Goal: Information Seeking & Learning: Learn about a topic

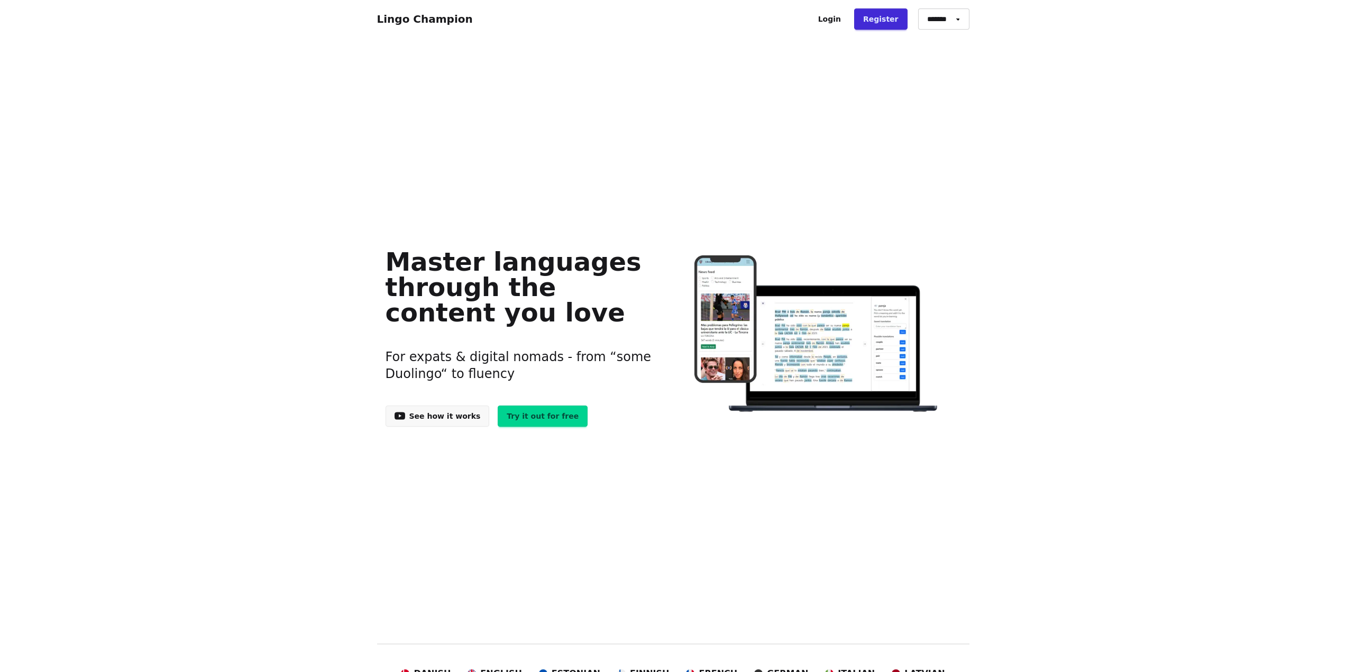
click at [524, 336] on h3 "For expats & digital nomads - from “some Duolingo“ to fluency" at bounding box center [520, 365] width 271 height 59
click at [444, 423] on link "See how it works" at bounding box center [437, 416] width 104 height 21
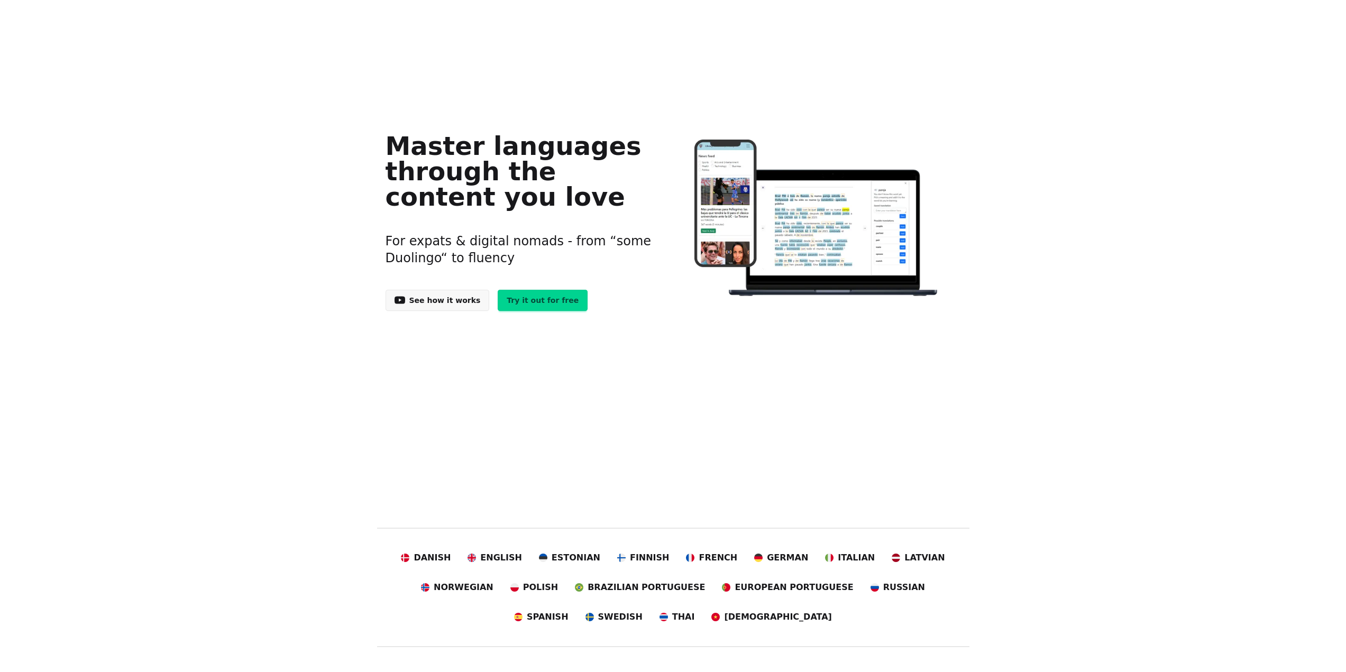
scroll to position [211, 0]
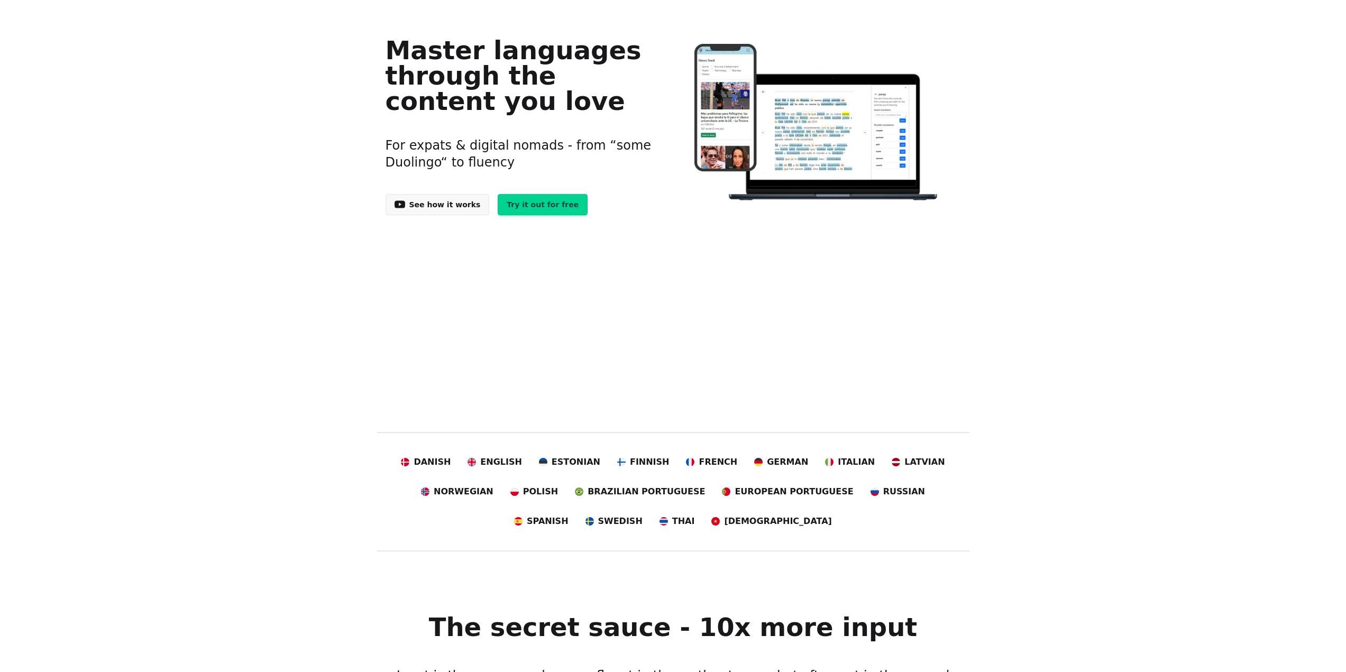
click at [530, 206] on link "Try it out for free" at bounding box center [542, 204] width 90 height 21
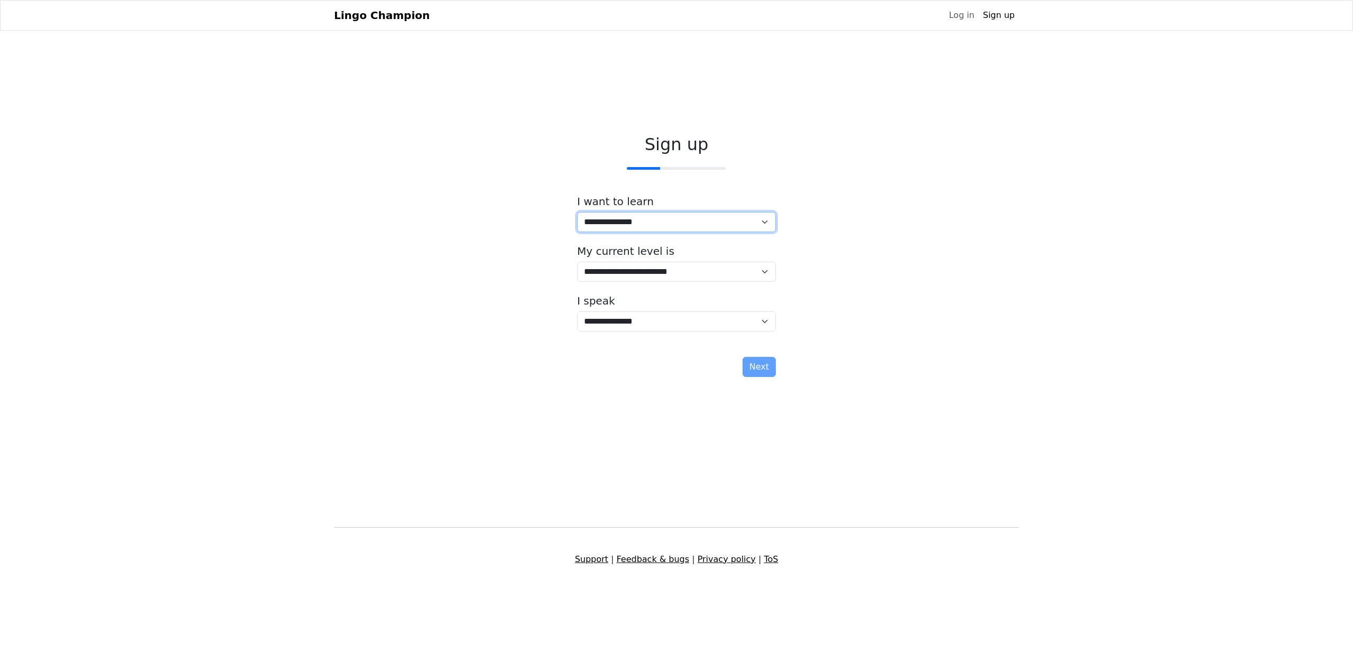
click at [685, 225] on select "**********" at bounding box center [676, 222] width 199 height 20
select select "**"
click at [577, 212] on select "**********" at bounding box center [676, 222] width 199 height 20
click at [716, 266] on select "**********" at bounding box center [676, 272] width 199 height 20
select select "*"
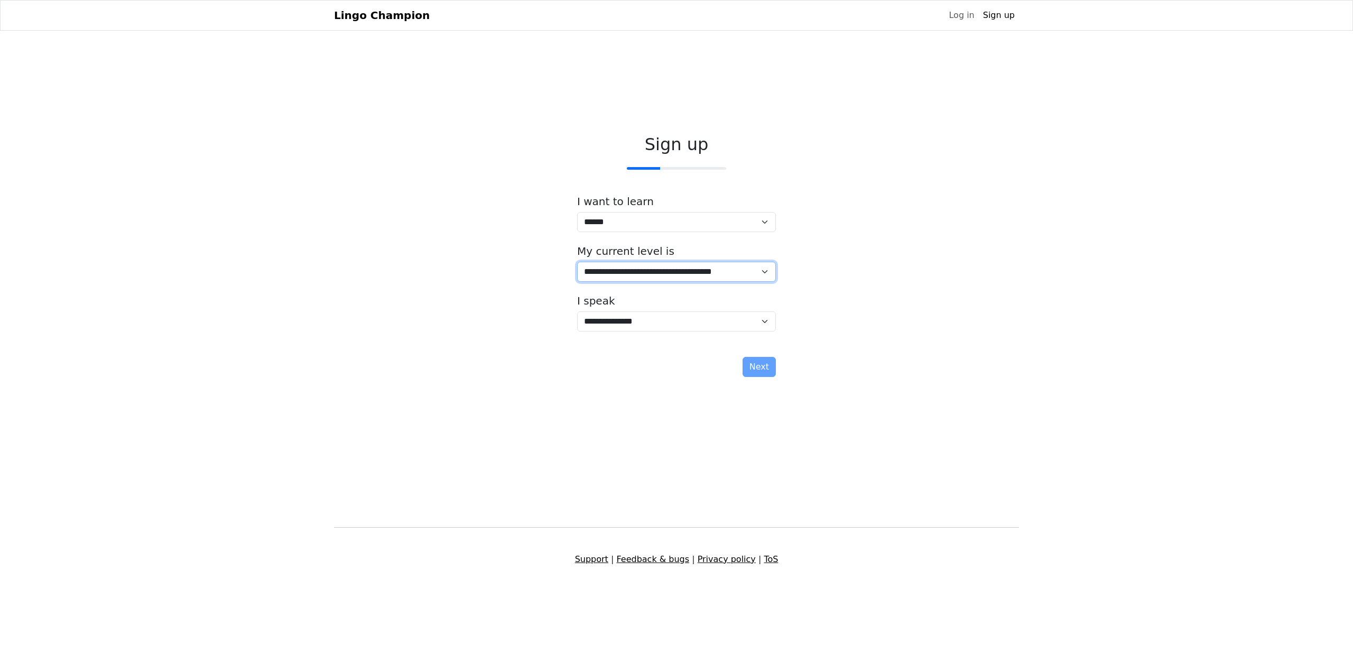
click at [577, 262] on select "**********" at bounding box center [676, 272] width 199 height 20
click at [832, 326] on div "**********" at bounding box center [676, 258] width 685 height 264
click at [752, 322] on select "**********" at bounding box center [676, 321] width 199 height 20
select select "**"
click at [577, 311] on select "**********" at bounding box center [676, 321] width 199 height 20
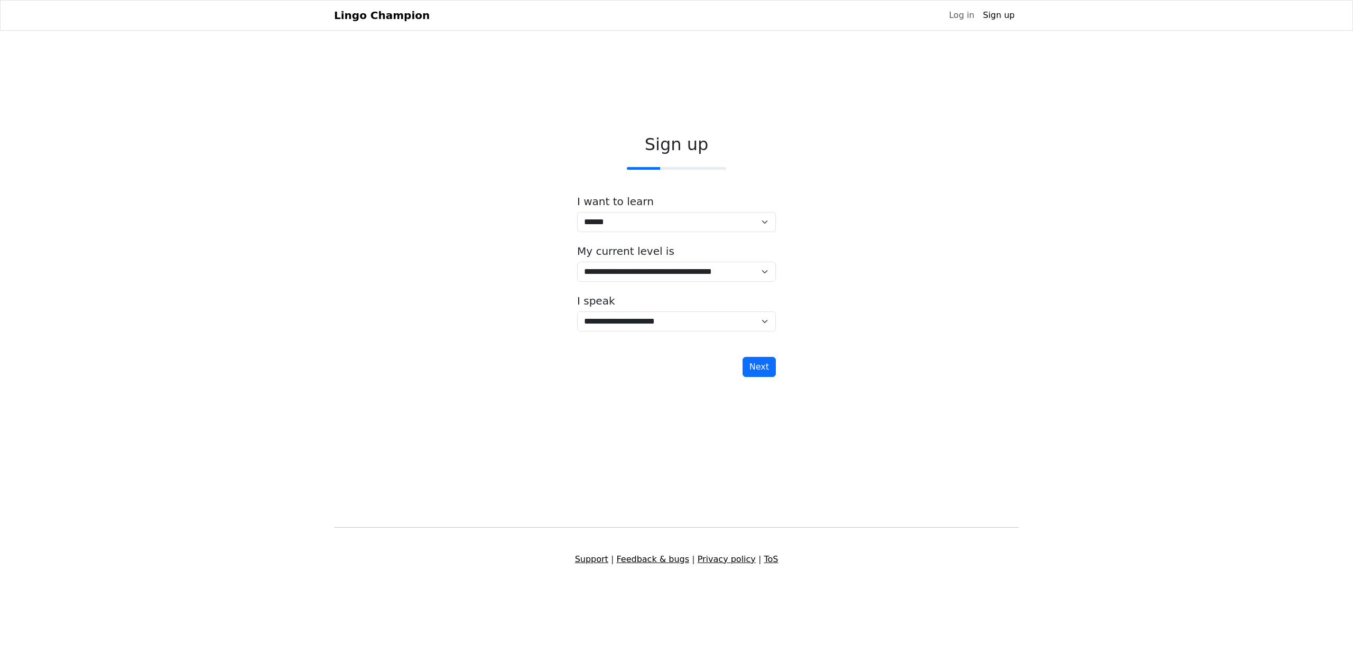
click at [750, 427] on div "**********" at bounding box center [677, 257] width 698 height 403
click at [762, 367] on button "Next" at bounding box center [759, 367] width 33 height 20
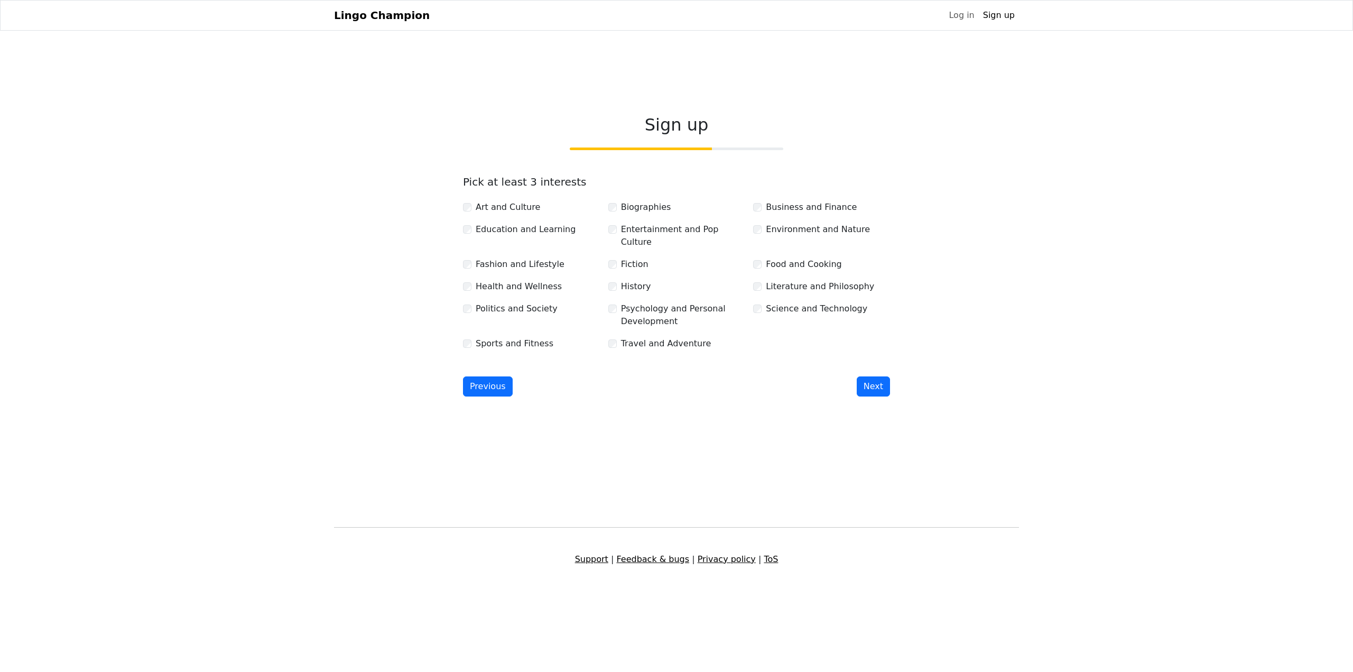
click at [758, 258] on div "Food and Cooking" at bounding box center [821, 264] width 137 height 13
click at [759, 272] on div "Art and Culture Biographies Business and Finance Education and Learning Enterta…" at bounding box center [677, 271] width 436 height 159
click at [879, 382] on button "Next" at bounding box center [873, 386] width 33 height 20
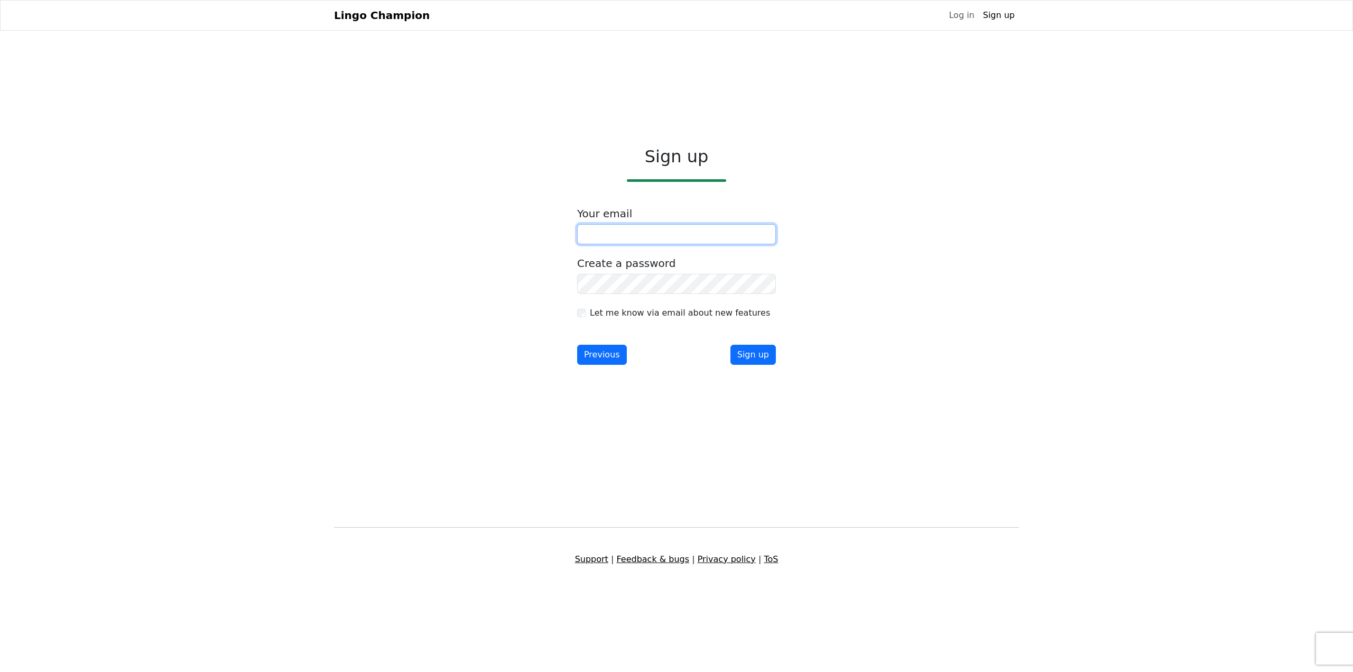
click at [652, 232] on input "email" at bounding box center [676, 234] width 199 height 20
type input "**********"
click at [848, 270] on div "**********" at bounding box center [676, 257] width 685 height 239
click at [754, 353] on button "Sign up" at bounding box center [753, 355] width 45 height 20
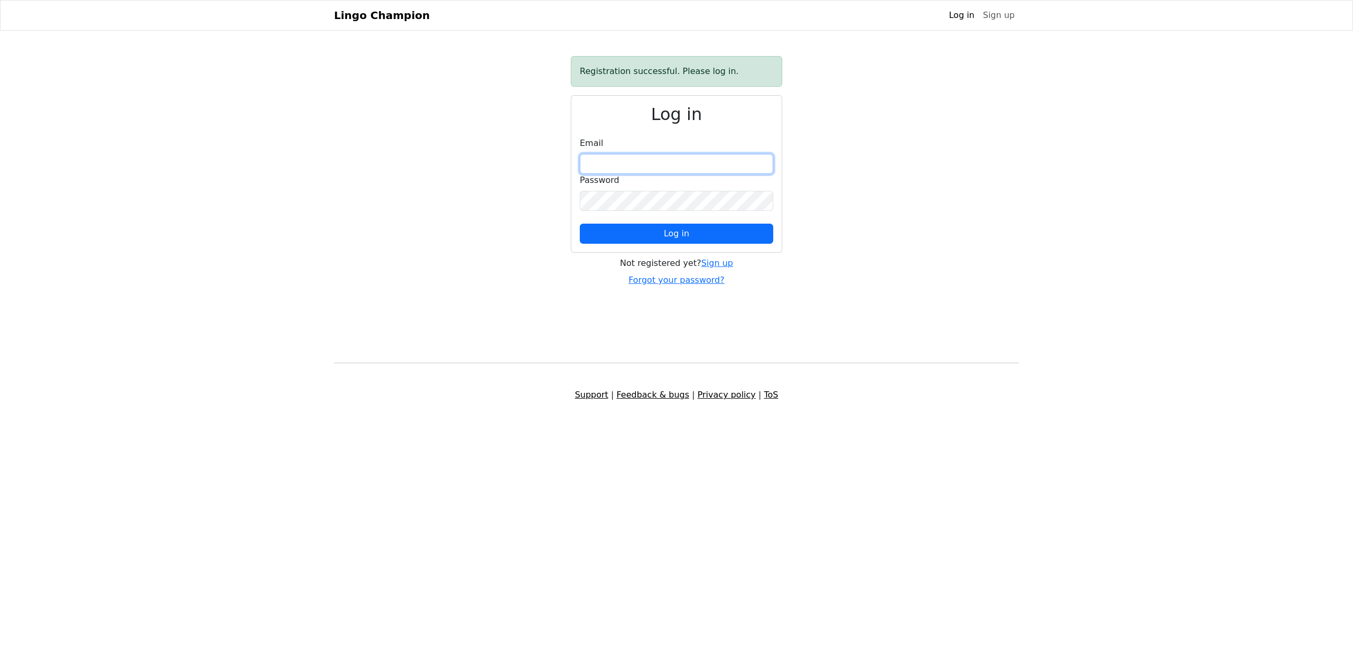
click at [696, 163] on input "email" at bounding box center [676, 164] width 193 height 20
type input "**********"
click at [580, 224] on button "Log in" at bounding box center [676, 234] width 193 height 20
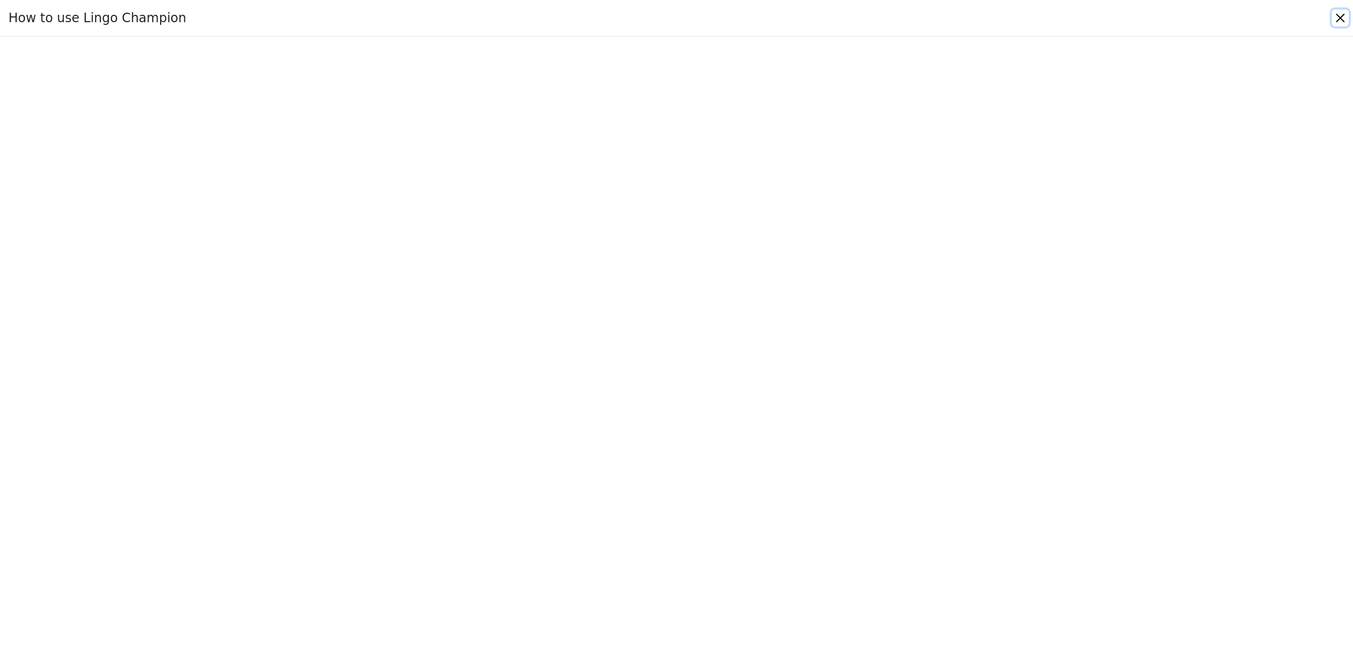
click at [1340, 16] on button "Close" at bounding box center [1340, 18] width 17 height 17
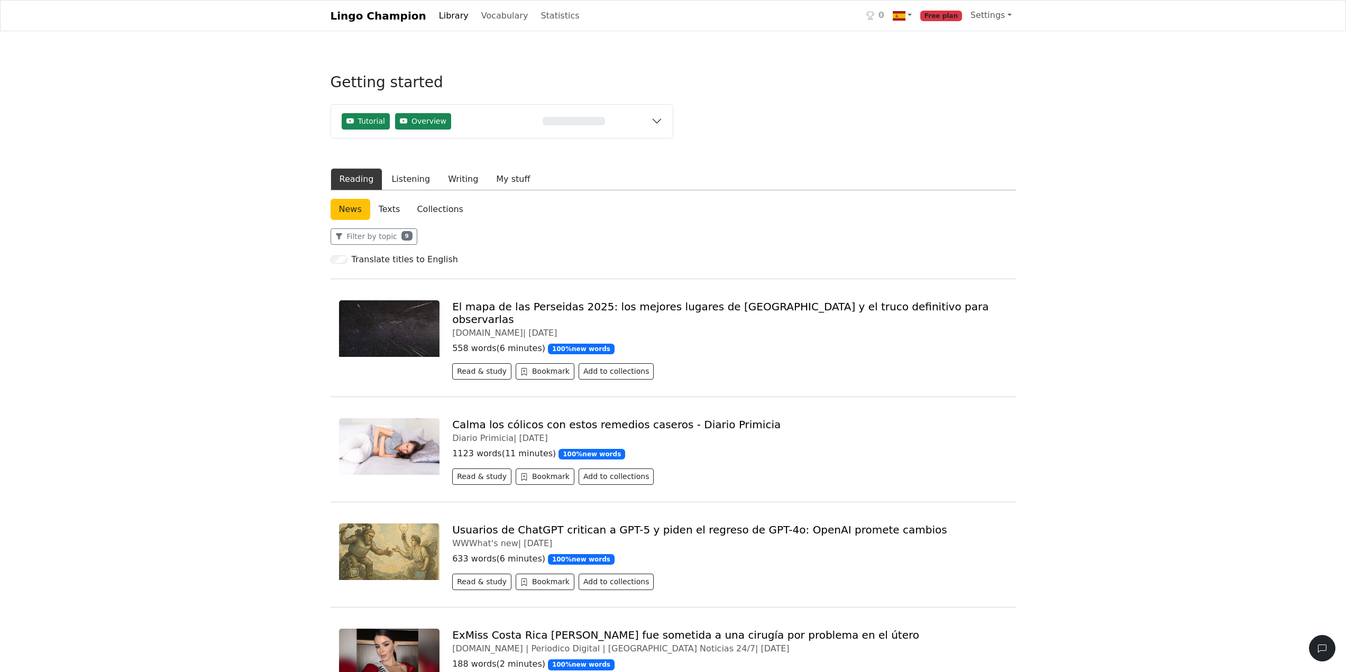
click at [709, 307] on link "El mapa de las Perseidas 2025: los mejores lugares de [GEOGRAPHIC_DATA] y el tr…" at bounding box center [720, 312] width 536 height 25
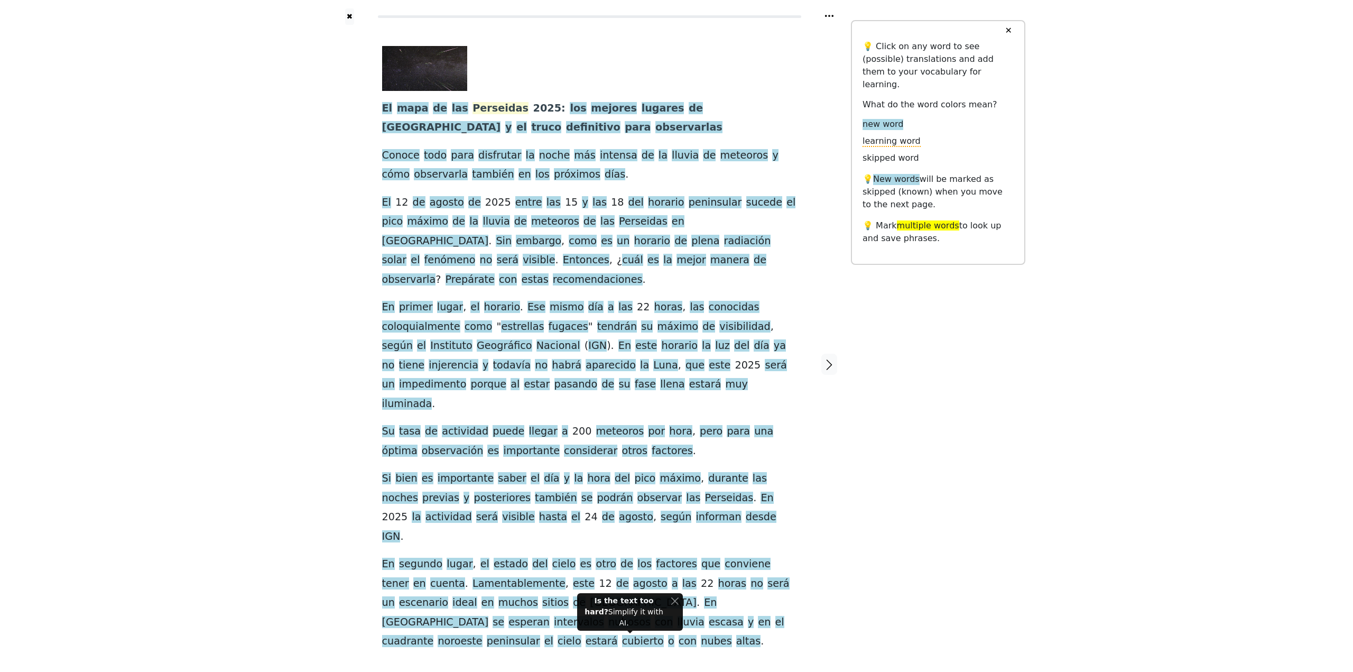
click at [473, 113] on span "Perseidas" at bounding box center [501, 108] width 56 height 13
click at [531, 92] on button "Explain" at bounding box center [538, 89] width 31 height 14
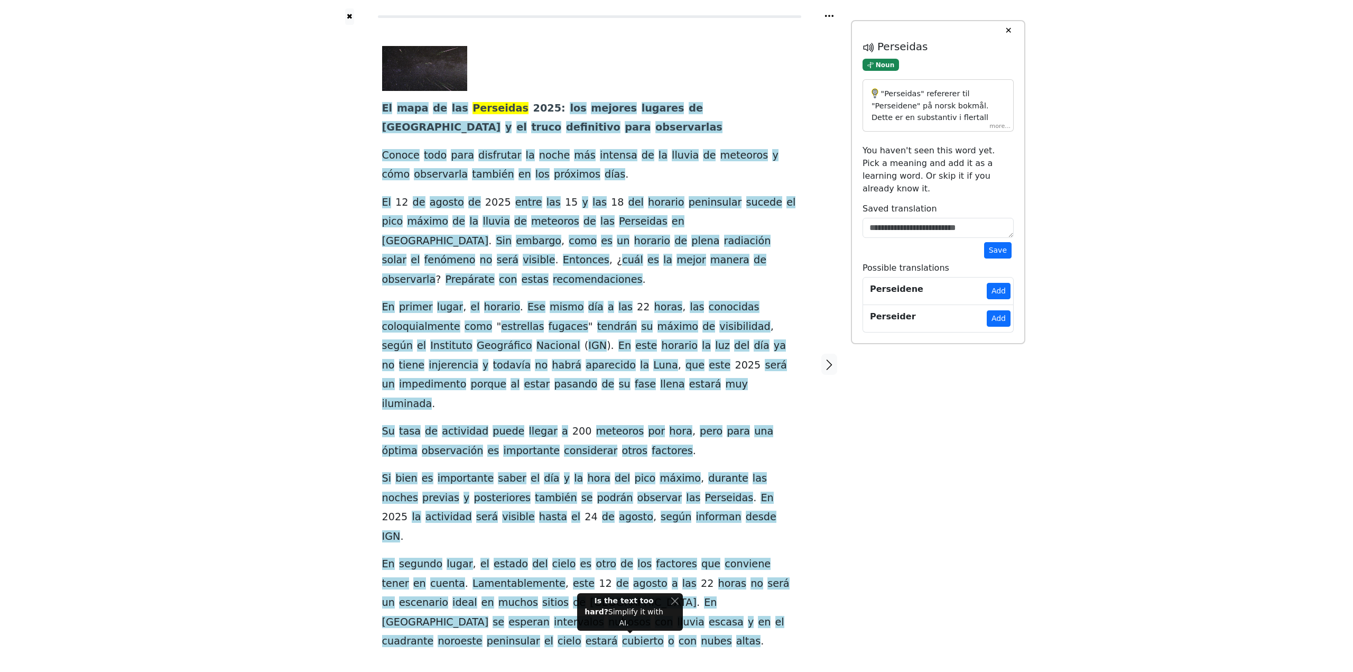
click at [287, 206] on div "✖ El mapa de las Perseidas 2025 : los mejores lugares de [GEOGRAPHIC_DATA] y el…" at bounding box center [676, 371] width 1353 height 742
click at [353, 14] on button "✖" at bounding box center [349, 16] width 9 height 16
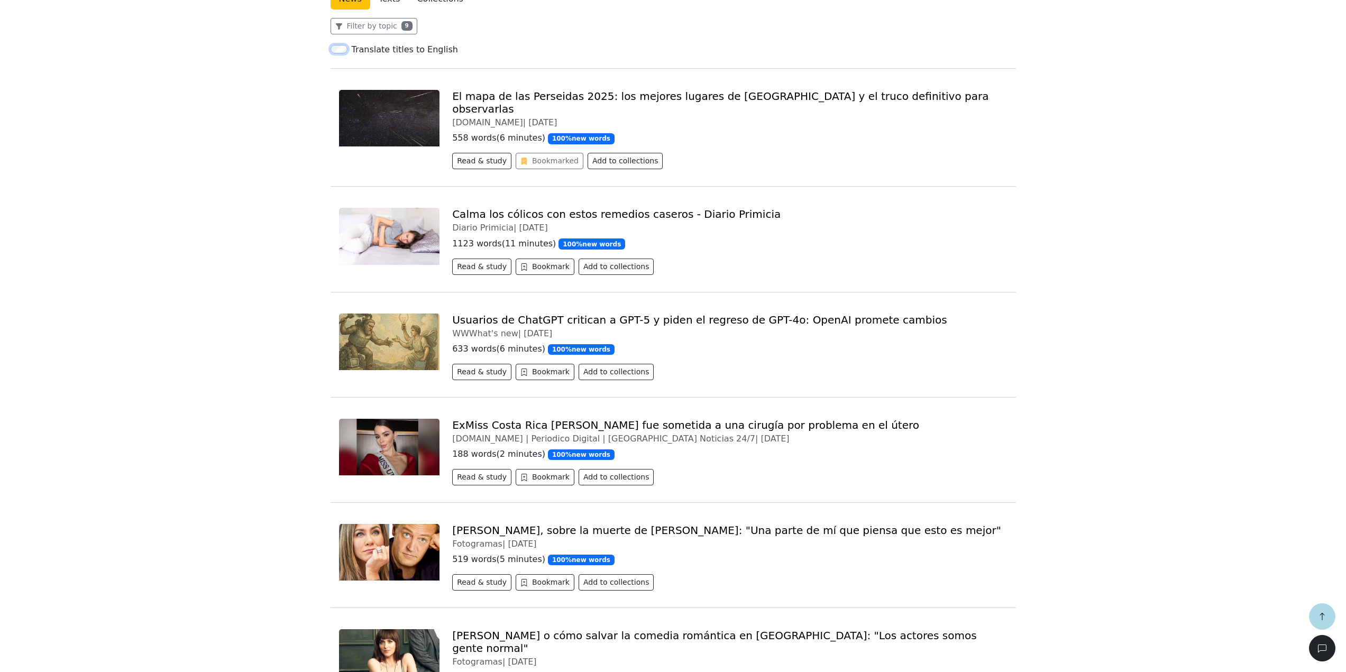
scroll to position [370, 0]
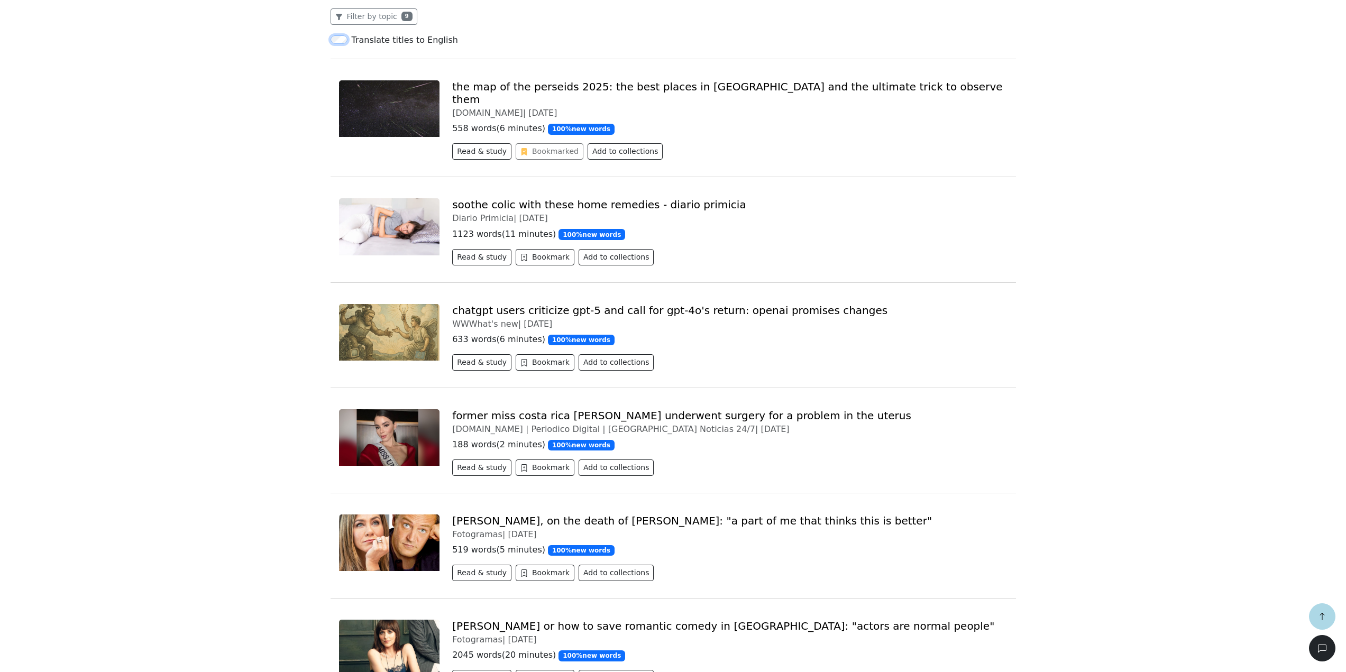
scroll to position [476, 0]
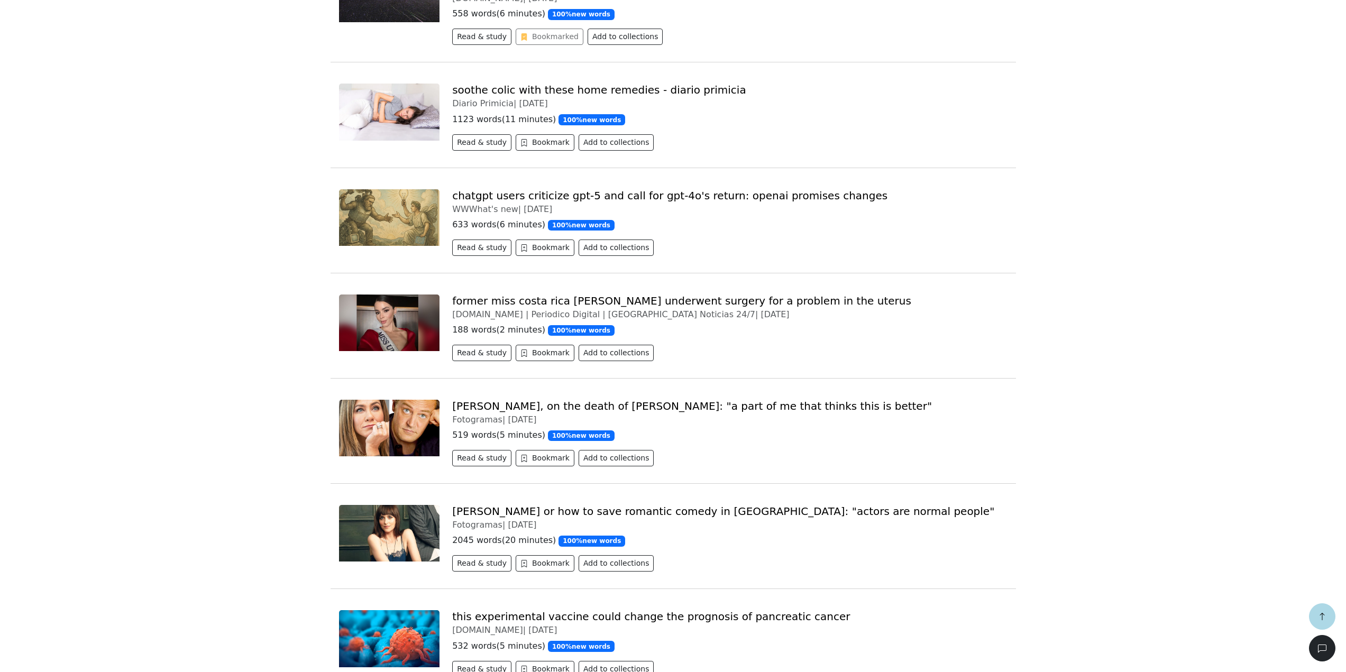
click at [593, 400] on link "[PERSON_NAME], sobre la muerte de [PERSON_NAME]: "Una parte de mí que piensa qu…" at bounding box center [726, 406] width 549 height 13
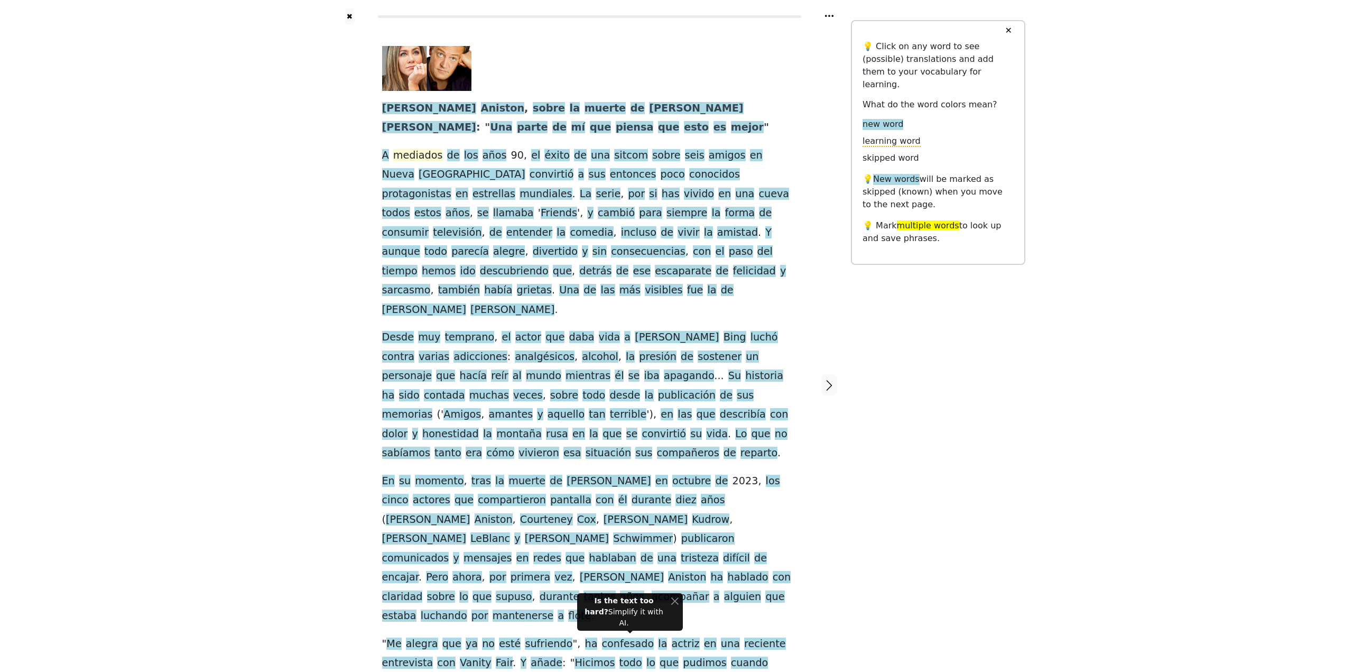
click at [423, 156] on span "mediados" at bounding box center [418, 155] width 50 height 13
click at [449, 140] on button "Explain" at bounding box center [462, 137] width 31 height 14
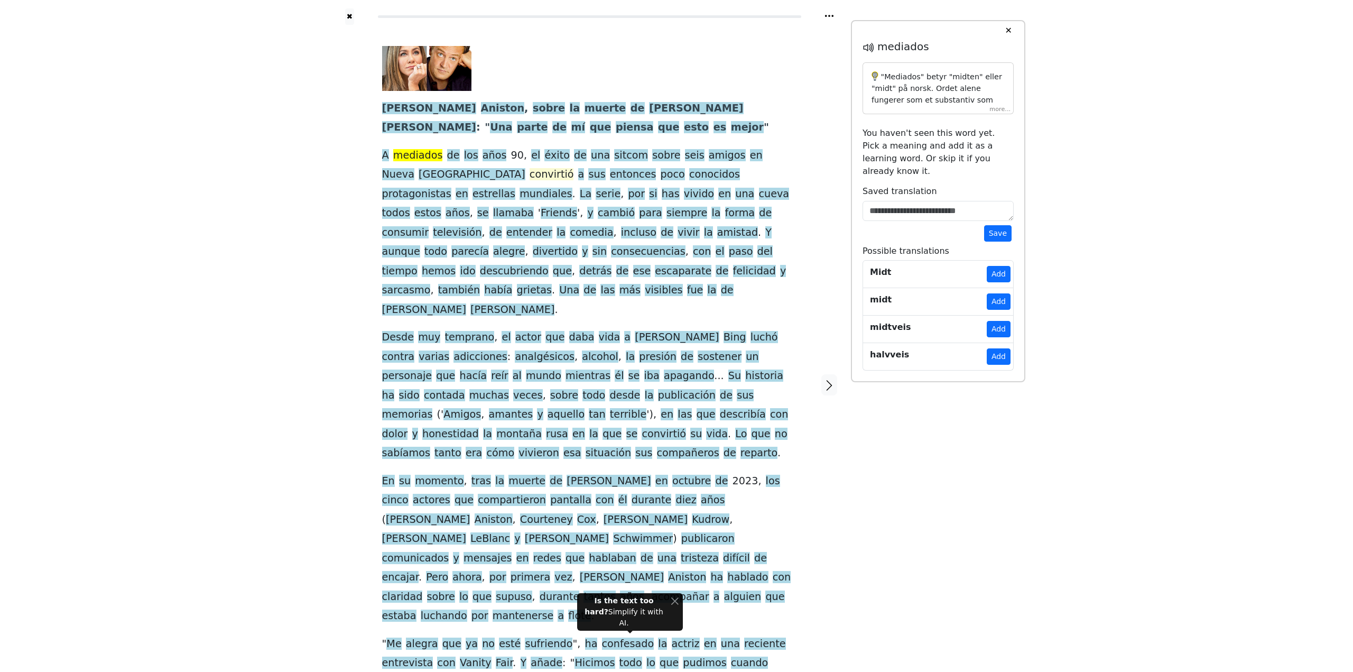
click at [530, 177] on span "convirtió" at bounding box center [552, 174] width 44 height 13
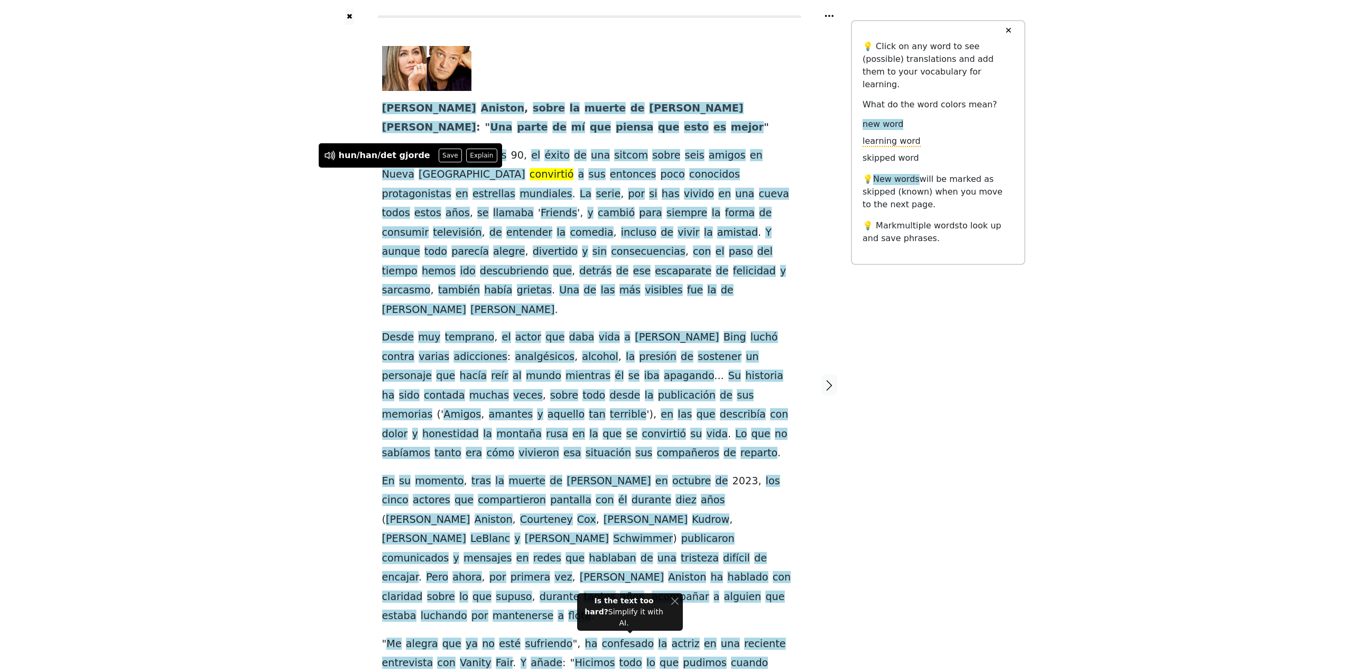
click at [349, 204] on div at bounding box center [350, 385] width 44 height 720
click at [530, 174] on span "convirtió" at bounding box center [552, 174] width 44 height 13
click at [578, 175] on span "a" at bounding box center [581, 174] width 6 height 13
click at [364, 177] on div at bounding box center [350, 385] width 44 height 720
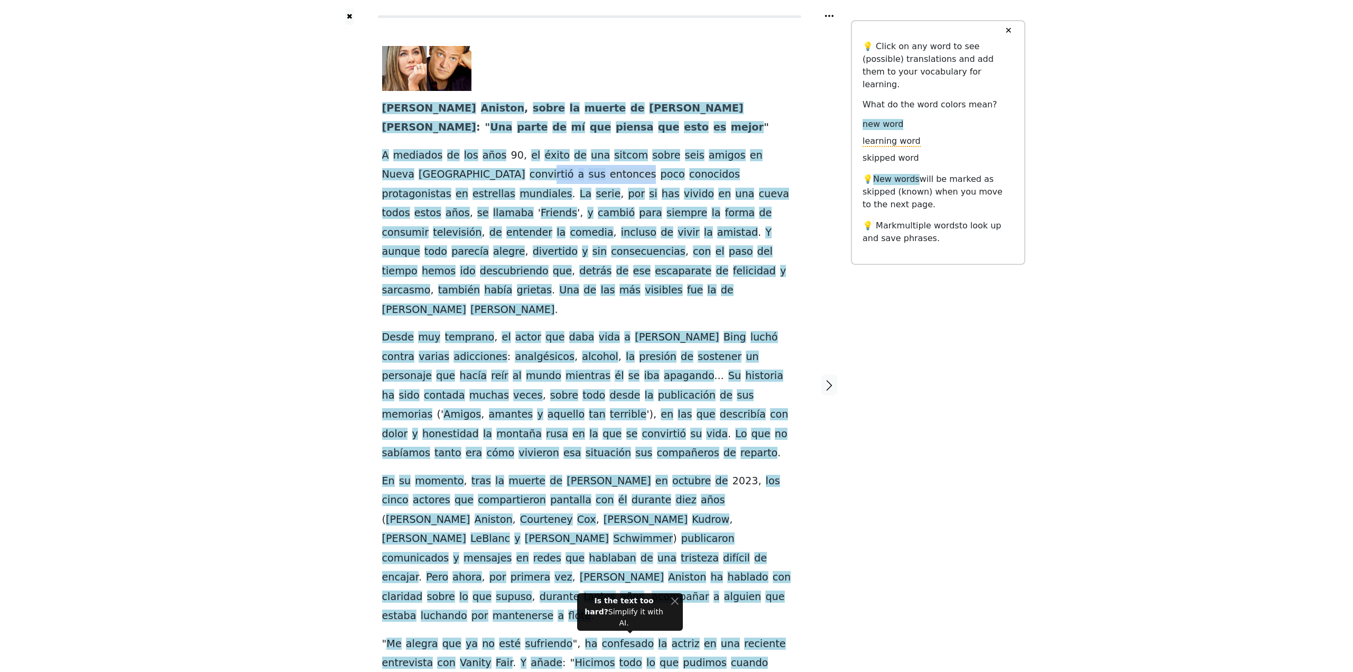
drag, startPoint x: 406, startPoint y: 176, endPoint x: 492, endPoint y: 177, distance: 86.2
click at [492, 177] on div "[PERSON_NAME] , sobre la muerte de [PERSON_NAME] : " Una parte de mí que piensa…" at bounding box center [589, 369] width 415 height 646
click at [929, 339] on div "✖ [PERSON_NAME] , sobre la muerte de [PERSON_NAME] : " Una parte de mí que pien…" at bounding box center [677, 391] width 698 height 782
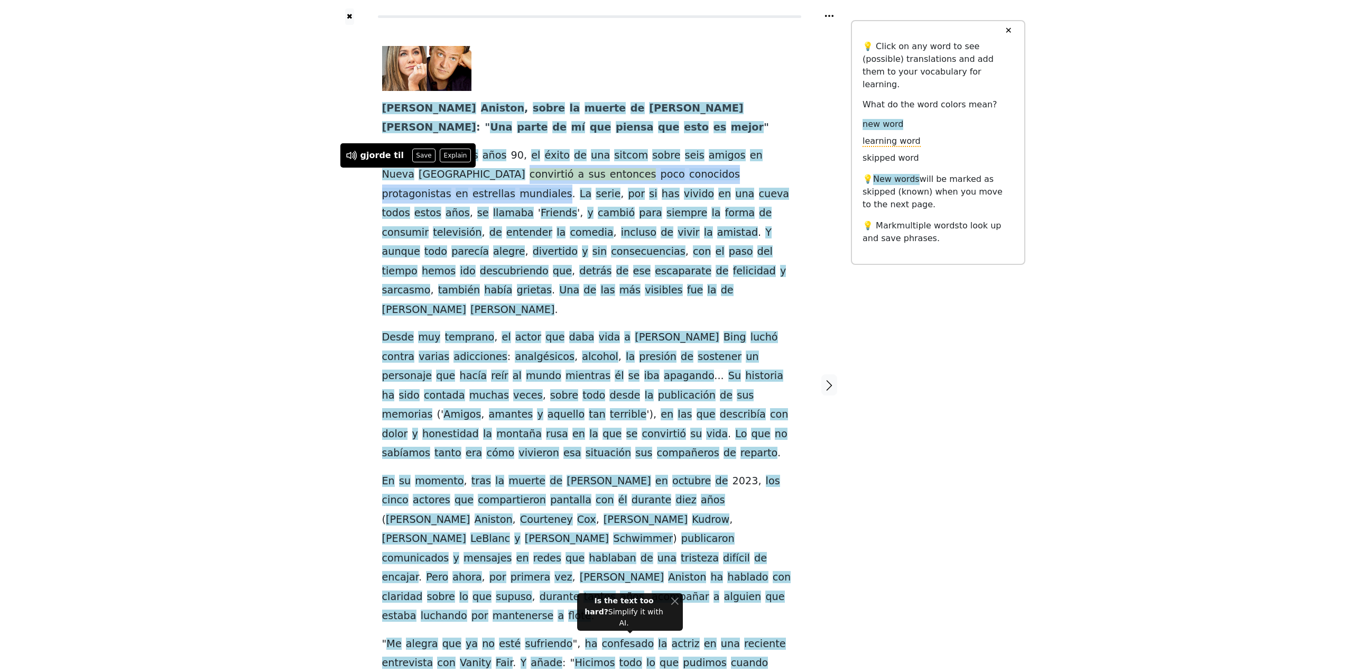
drag, startPoint x: 383, startPoint y: 175, endPoint x: 739, endPoint y: 180, distance: 355.8
click at [739, 180] on div "[PERSON_NAME] , sobre la muerte de [PERSON_NAME] : " Una parte de mí que piensa…" at bounding box center [589, 369] width 415 height 646
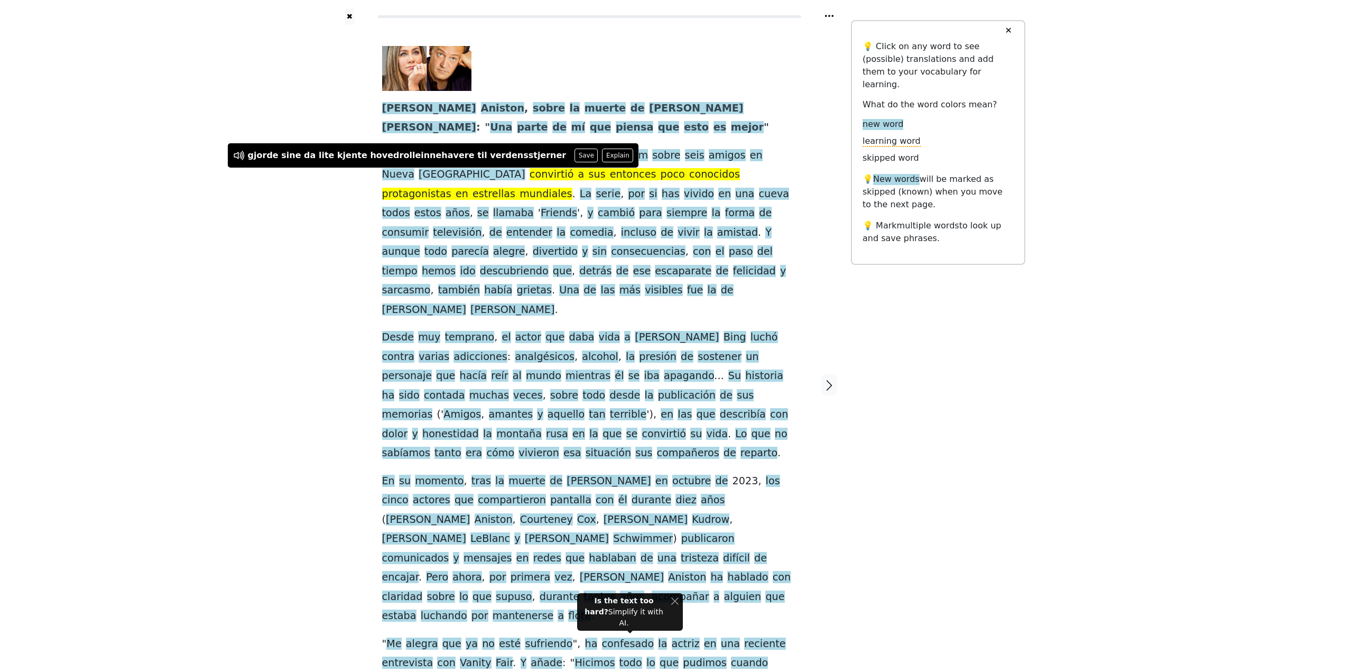
click at [805, 233] on div "[PERSON_NAME] , sobre la muerte de [PERSON_NAME] : " Una parte de mí que piensa…" at bounding box center [590, 385] width 436 height 720
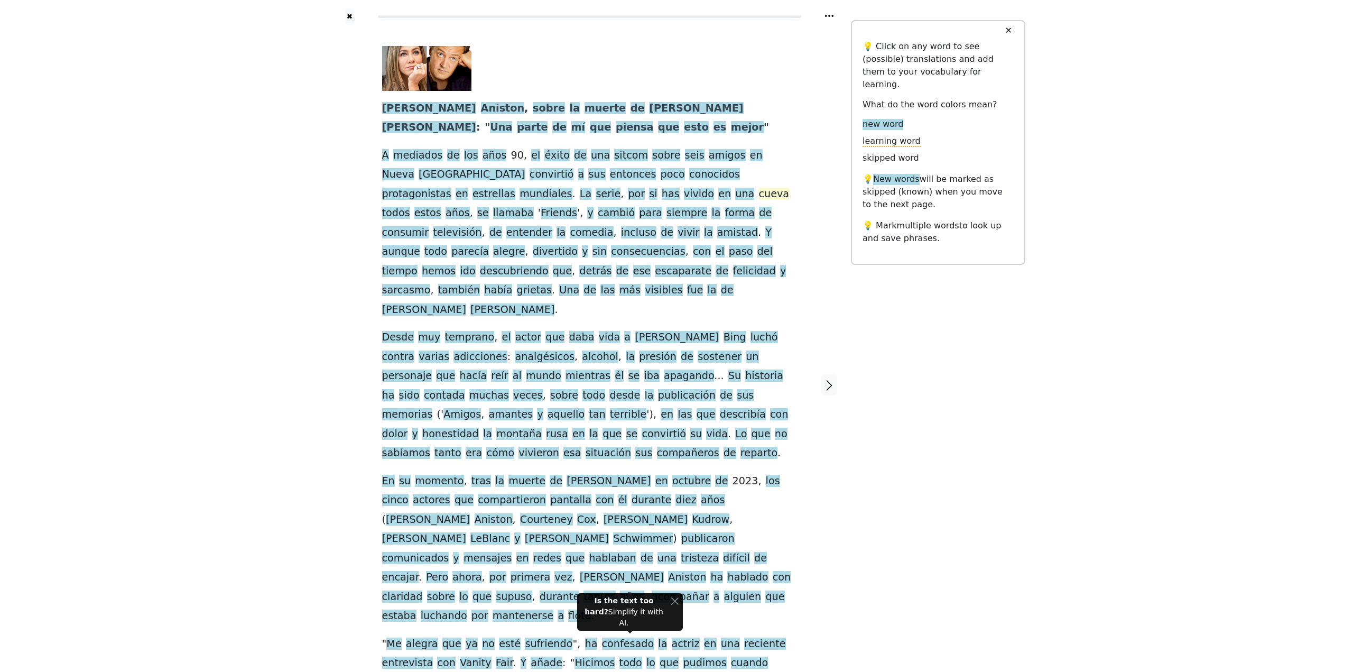
click at [759, 198] on span "cueva" at bounding box center [774, 194] width 31 height 13
click at [1020, 383] on div "✖ [PERSON_NAME] , sobre la muerte de [PERSON_NAME] : " Una parte de mí que pien…" at bounding box center [677, 391] width 698 height 782
click at [893, 373] on div "✖ [PERSON_NAME] , sobre la muerte de [PERSON_NAME] : " Una parte de mí que pien…" at bounding box center [677, 391] width 698 height 782
click at [717, 232] on span "amistad" at bounding box center [737, 232] width 41 height 13
drag, startPoint x: 688, startPoint y: 216, endPoint x: 419, endPoint y: 236, distance: 269.8
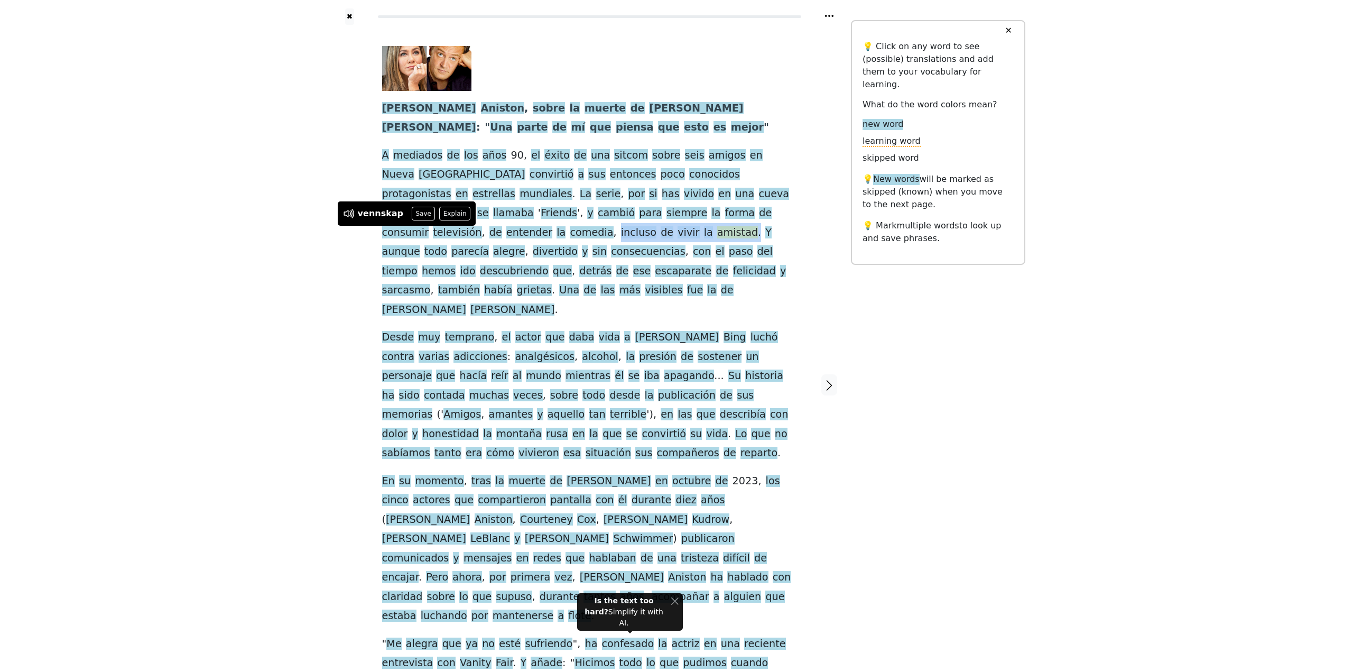
click at [419, 236] on div "[PERSON_NAME] , sobre la muerte de [PERSON_NAME] : " Una parte de mí que piensa…" at bounding box center [589, 369] width 415 height 646
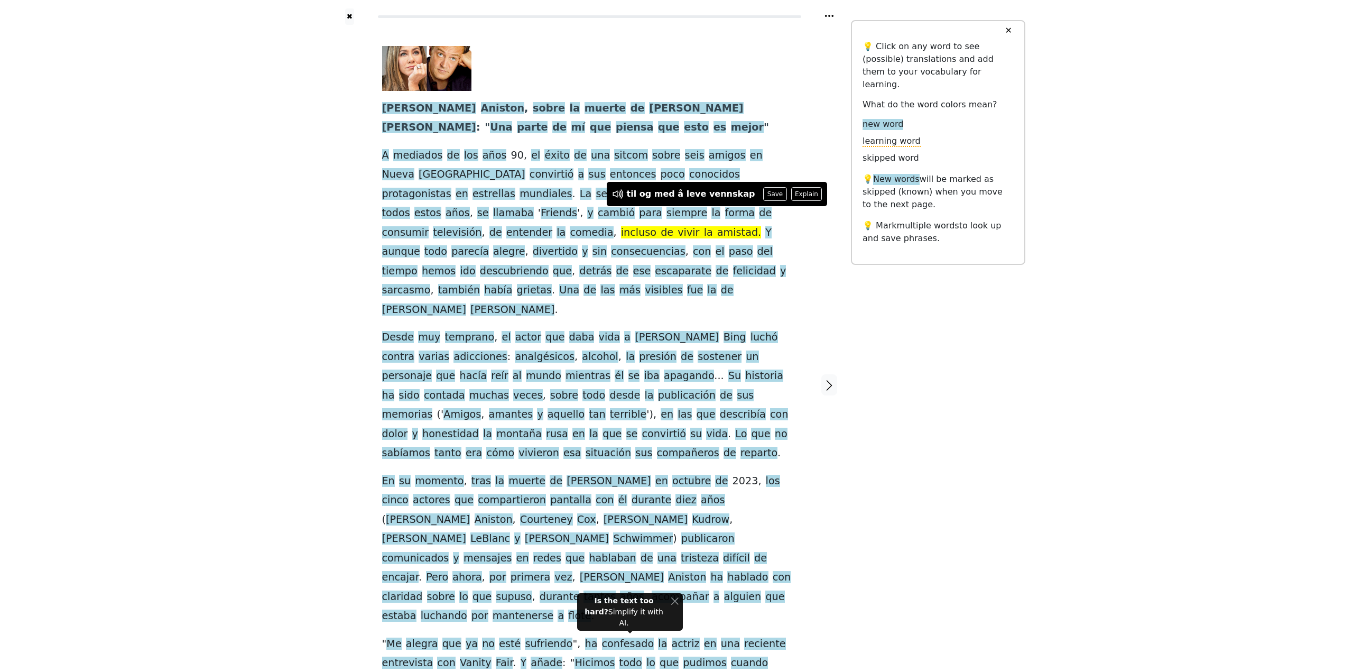
click at [919, 343] on div "✖ [PERSON_NAME] , sobre la muerte de [PERSON_NAME] : " Una parte de mí que pien…" at bounding box center [677, 391] width 698 height 782
click at [420, 245] on span "aunque" at bounding box center [401, 251] width 38 height 13
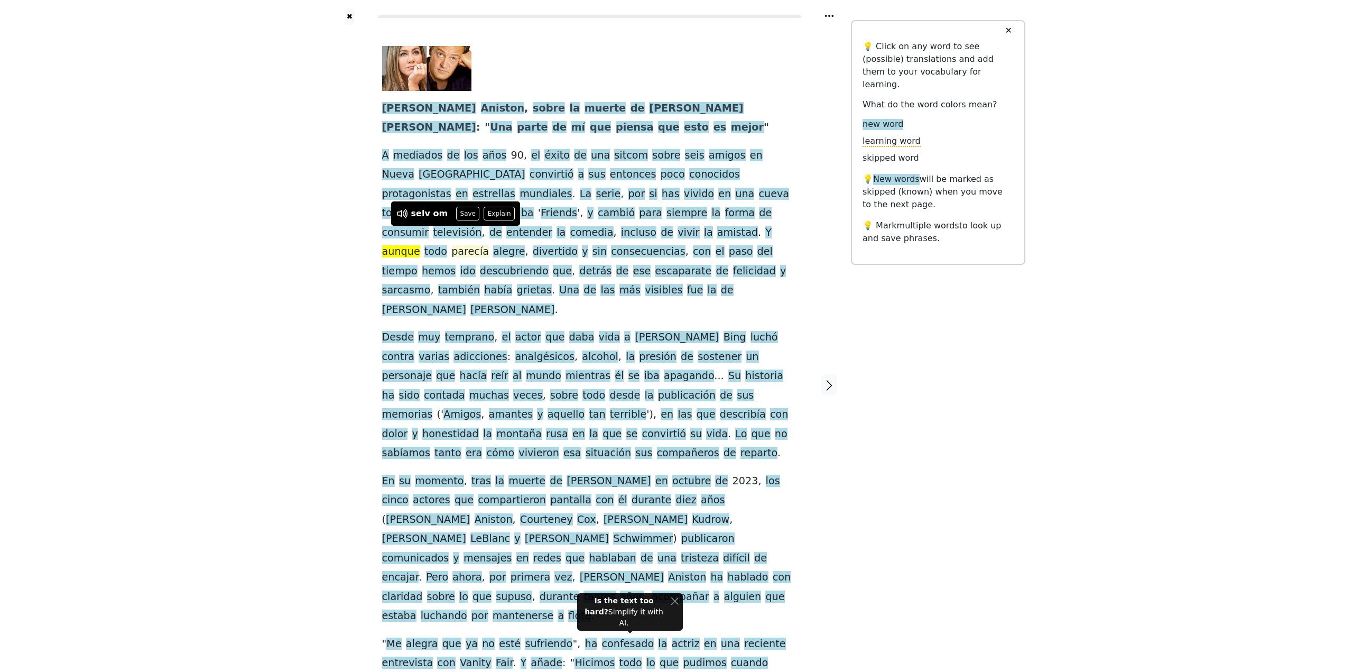
click at [489, 245] on span "parecía" at bounding box center [470, 251] width 38 height 13
click at [525, 245] on span "alegre" at bounding box center [509, 251] width 32 height 13
click at [1010, 385] on div "✖ [PERSON_NAME] , sobre la muerte de [PERSON_NAME] : " Una parte de mí que pien…" at bounding box center [677, 391] width 698 height 782
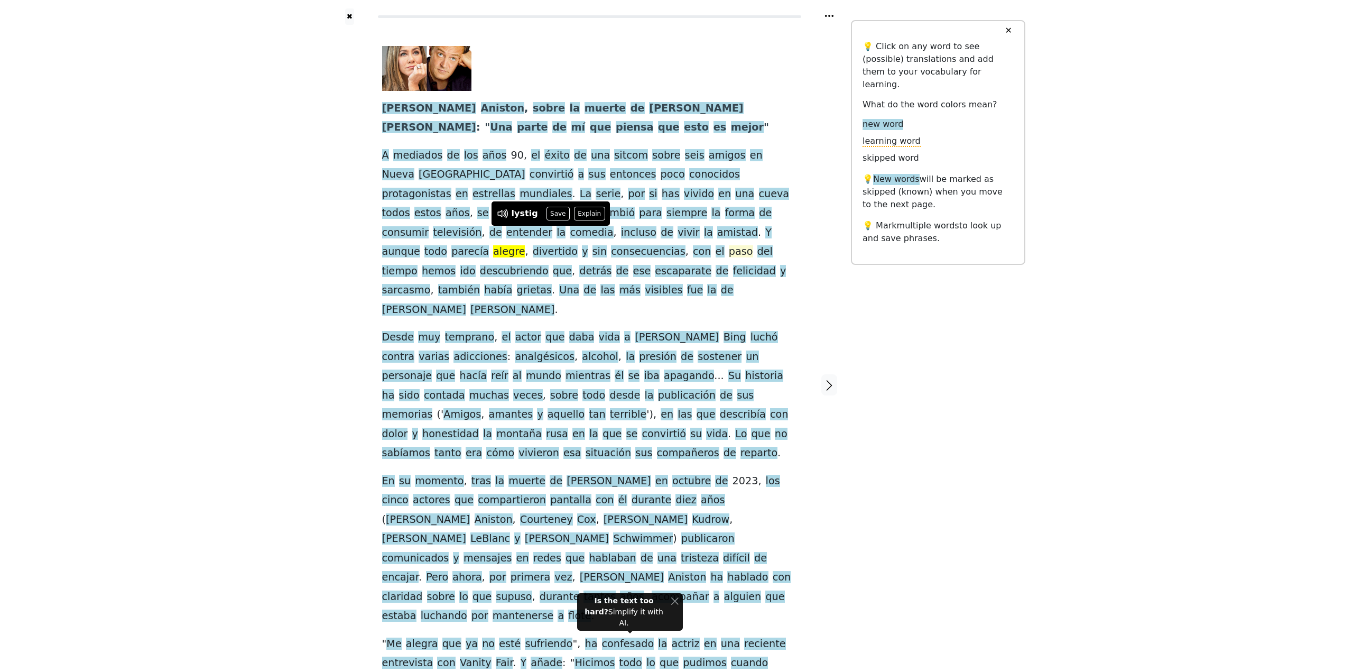
click at [745, 245] on span "paso" at bounding box center [741, 251] width 24 height 13
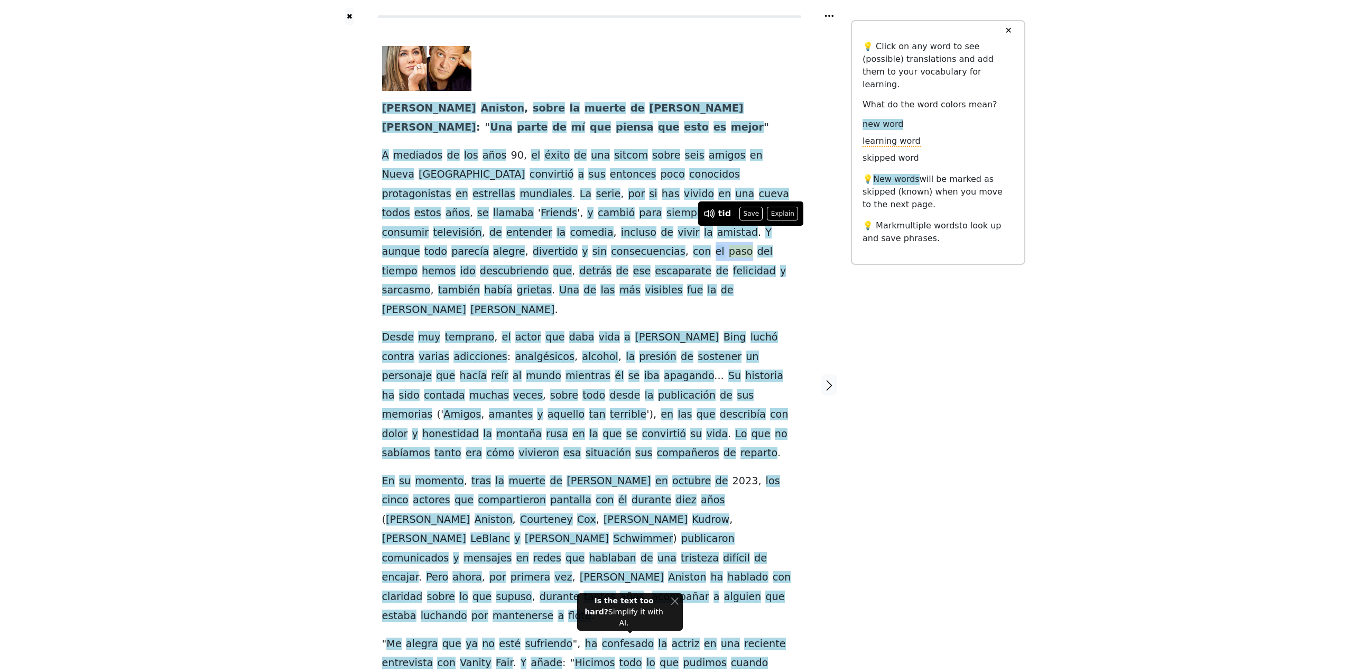
drag, startPoint x: 726, startPoint y: 235, endPoint x: 757, endPoint y: 240, distance: 31.0
click at [757, 240] on div "[PERSON_NAME] , sobre la muerte de [PERSON_NAME] : " Una parte de mí que piensa…" at bounding box center [589, 369] width 415 height 646
click at [982, 355] on div "✖ [PERSON_NAME] , sobre la muerte de [PERSON_NAME] : " Una parte de mí que pien…" at bounding box center [677, 391] width 698 height 782
click at [953, 334] on div "✖ [PERSON_NAME] , sobre la muerte de [PERSON_NAME] : " Una parte de mí que pien…" at bounding box center [677, 391] width 698 height 782
drag, startPoint x: 727, startPoint y: 235, endPoint x: 411, endPoint y: 254, distance: 316.7
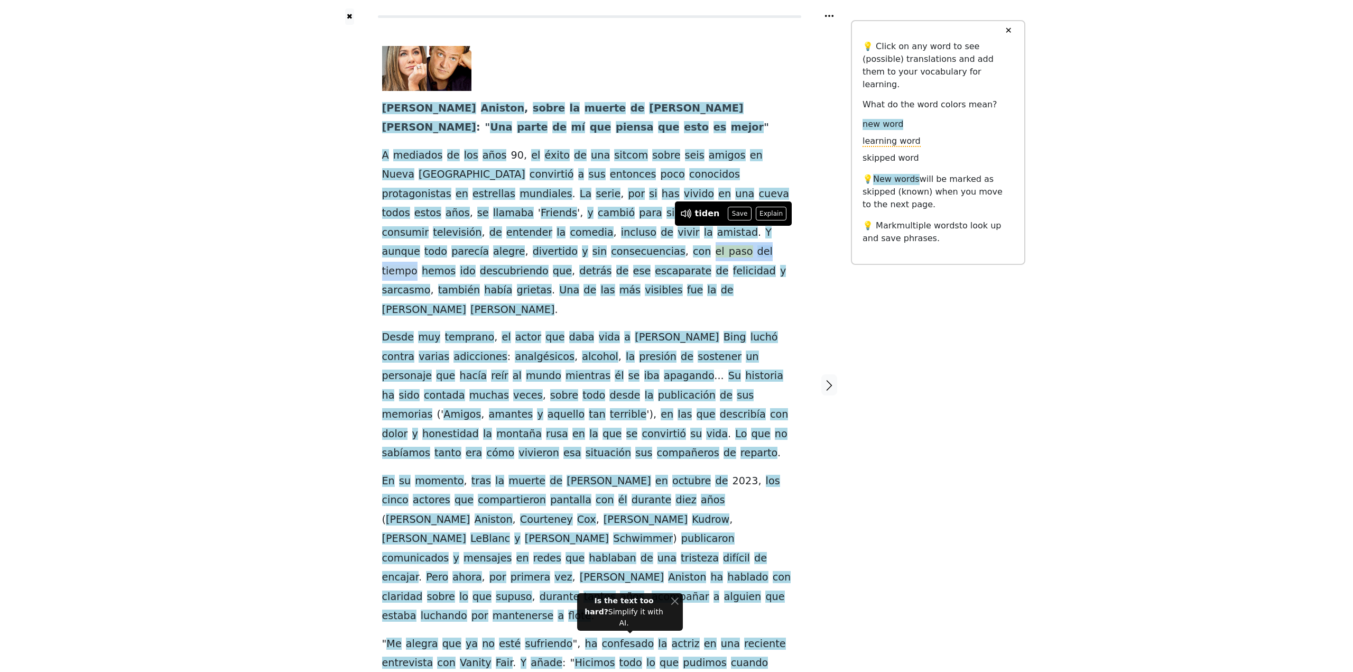
click at [411, 254] on div "[PERSON_NAME] , sobre la muerte de [PERSON_NAME] : " Una parte de mí que piensa…" at bounding box center [589, 369] width 415 height 646
click at [178, 255] on div "✖ [PERSON_NAME] , sobre la muerte de [PERSON_NAME] : " Una parte de mí que pien…" at bounding box center [676, 391] width 1353 height 782
click at [460, 265] on span "ido" at bounding box center [467, 271] width 15 height 13
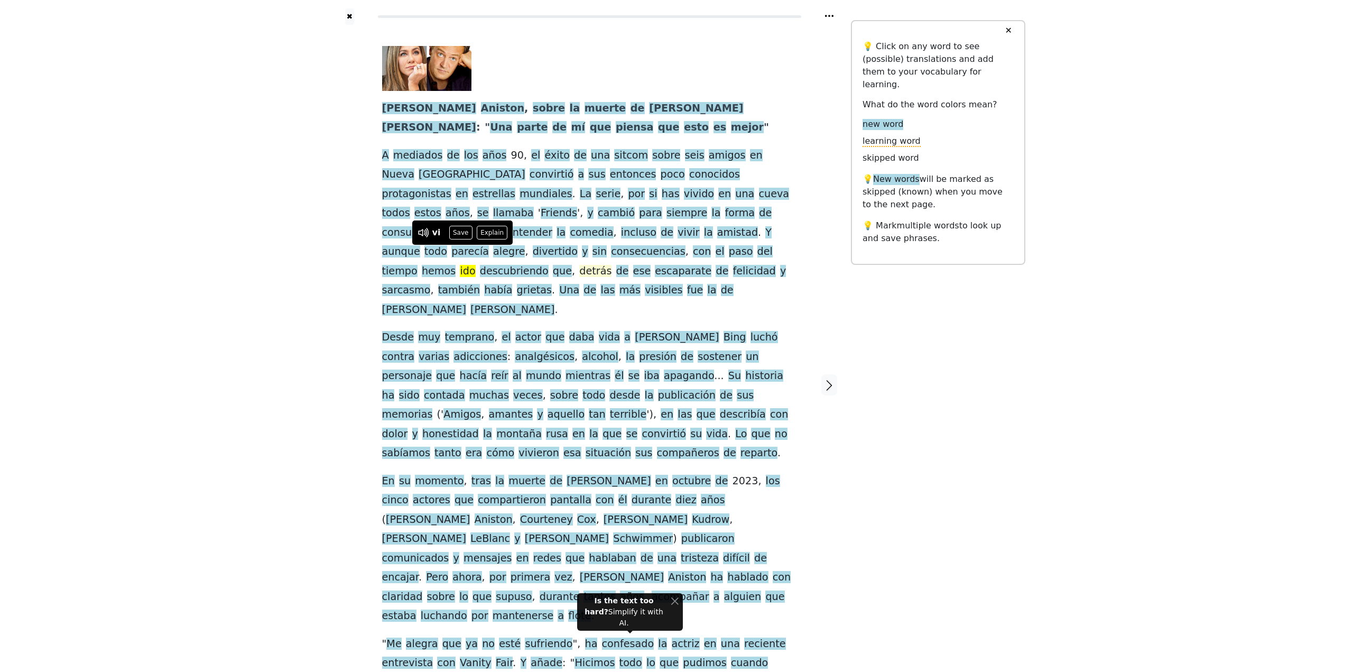
click at [579, 265] on span "detrás" at bounding box center [595, 271] width 32 height 13
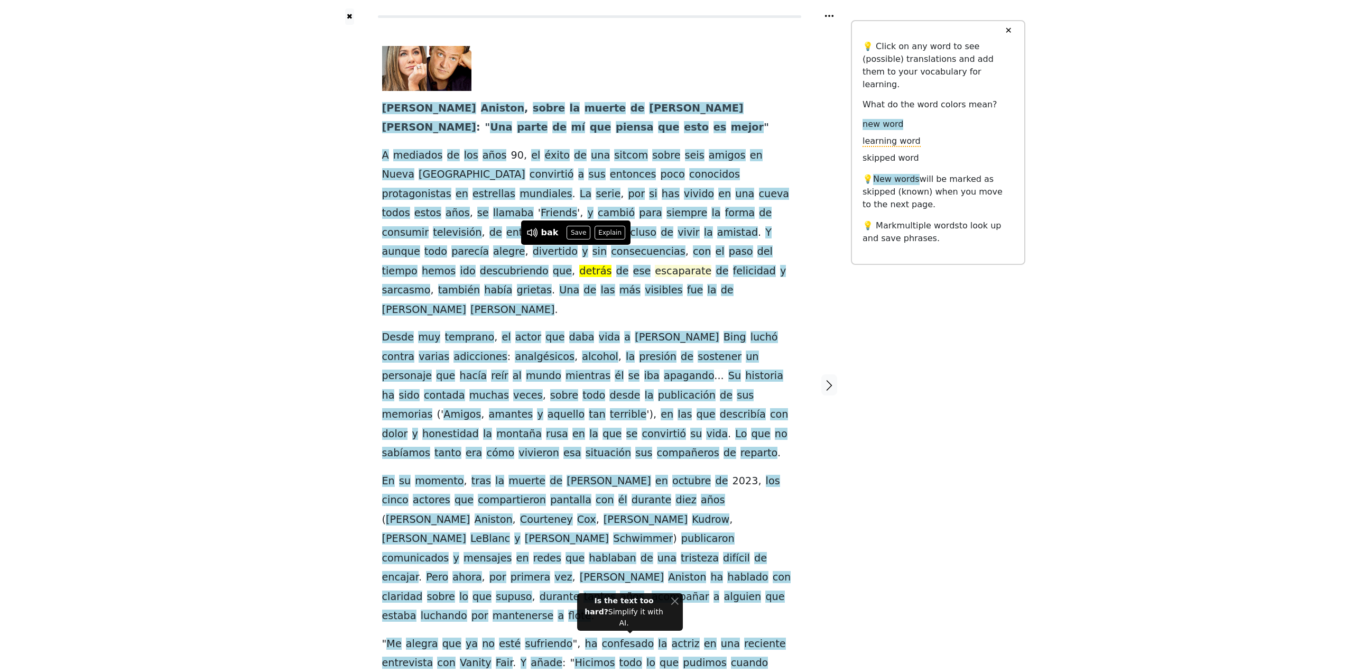
click at [655, 265] on span "escaparate" at bounding box center [683, 271] width 57 height 13
click at [857, 316] on div "✖ [PERSON_NAME] , sobre la muerte de [PERSON_NAME] : " Una parte de mí que pien…" at bounding box center [677, 391] width 698 height 782
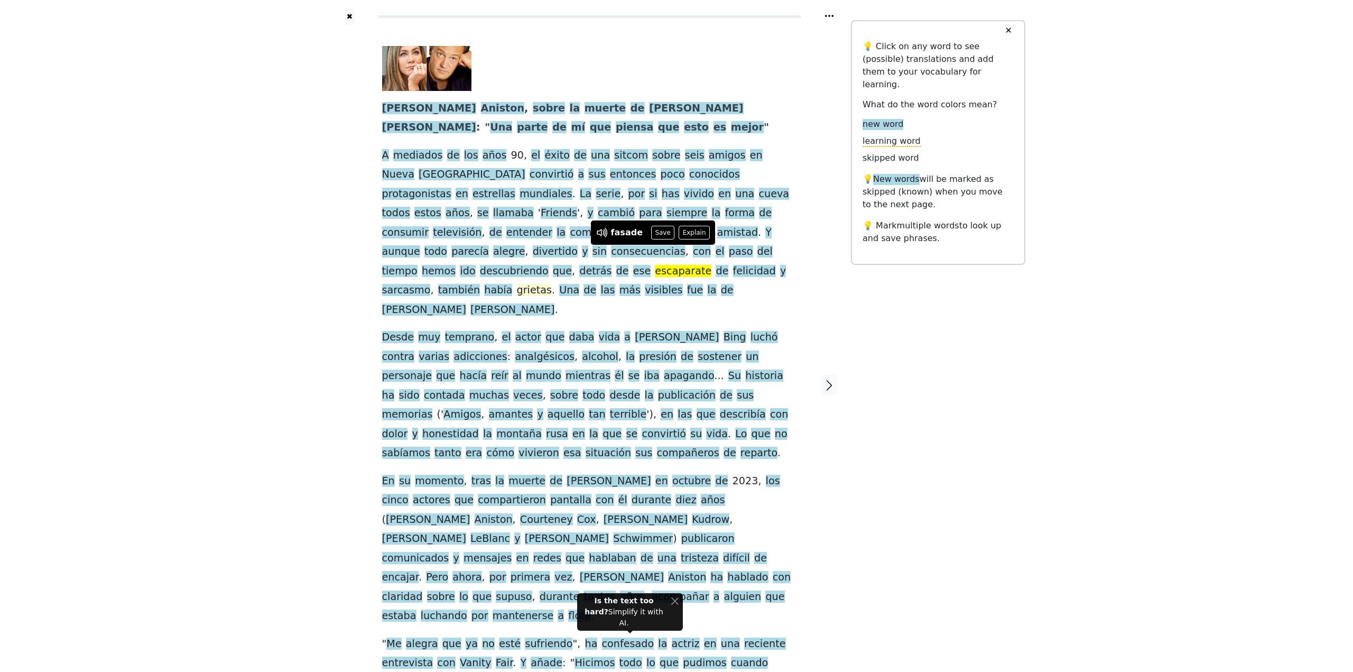
click at [517, 284] on span "grietas" at bounding box center [534, 290] width 35 height 13
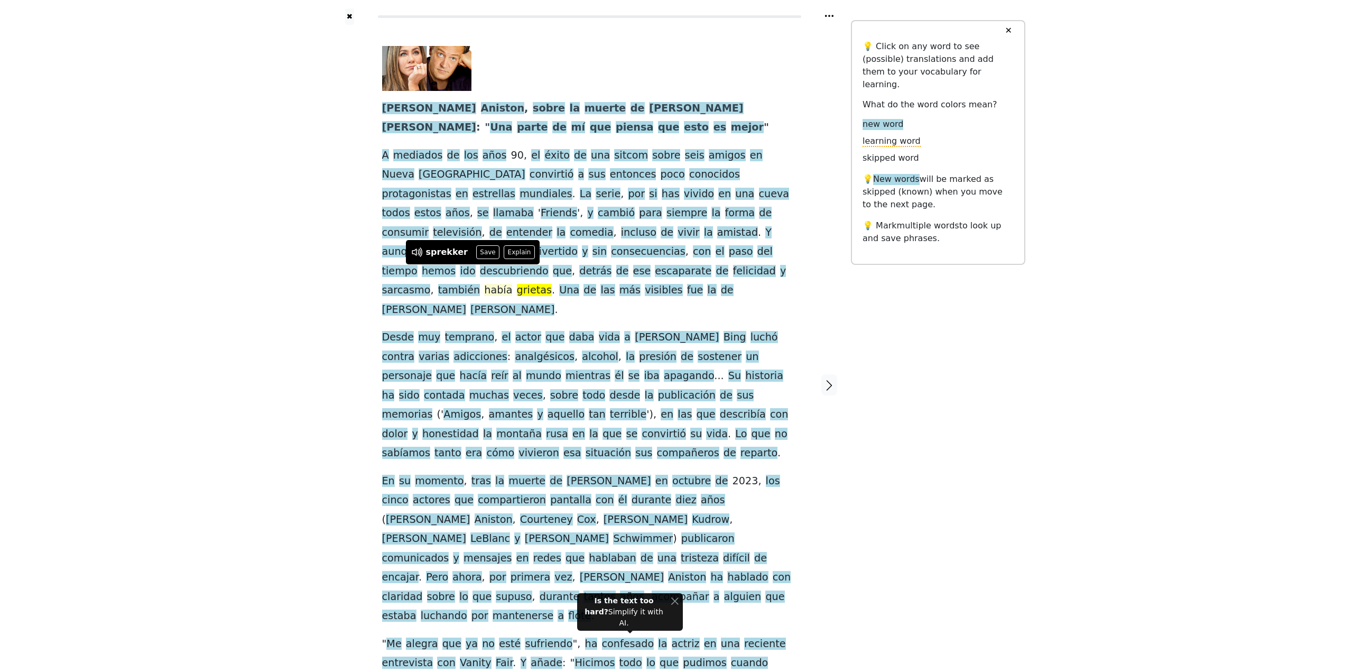
click at [484, 284] on span "había" at bounding box center [498, 290] width 28 height 13
click at [321, 287] on div "✖ [PERSON_NAME] , sobre la muerte de [PERSON_NAME] : " Una parte de mí que pien…" at bounding box center [676, 391] width 1353 height 782
click at [968, 321] on div "✖ [PERSON_NAME] , sobre la muerte de [PERSON_NAME] : " Una parte de mí que pien…" at bounding box center [677, 391] width 698 height 782
click at [1052, 427] on div "✖ [PERSON_NAME] , sobre la muerte de [PERSON_NAME] : " Una parte de mí que pien…" at bounding box center [676, 391] width 1353 height 782
click at [1063, 426] on div "✖ [PERSON_NAME] , sobre la muerte de [PERSON_NAME] : " Una parte de mí que pien…" at bounding box center [676, 391] width 1353 height 782
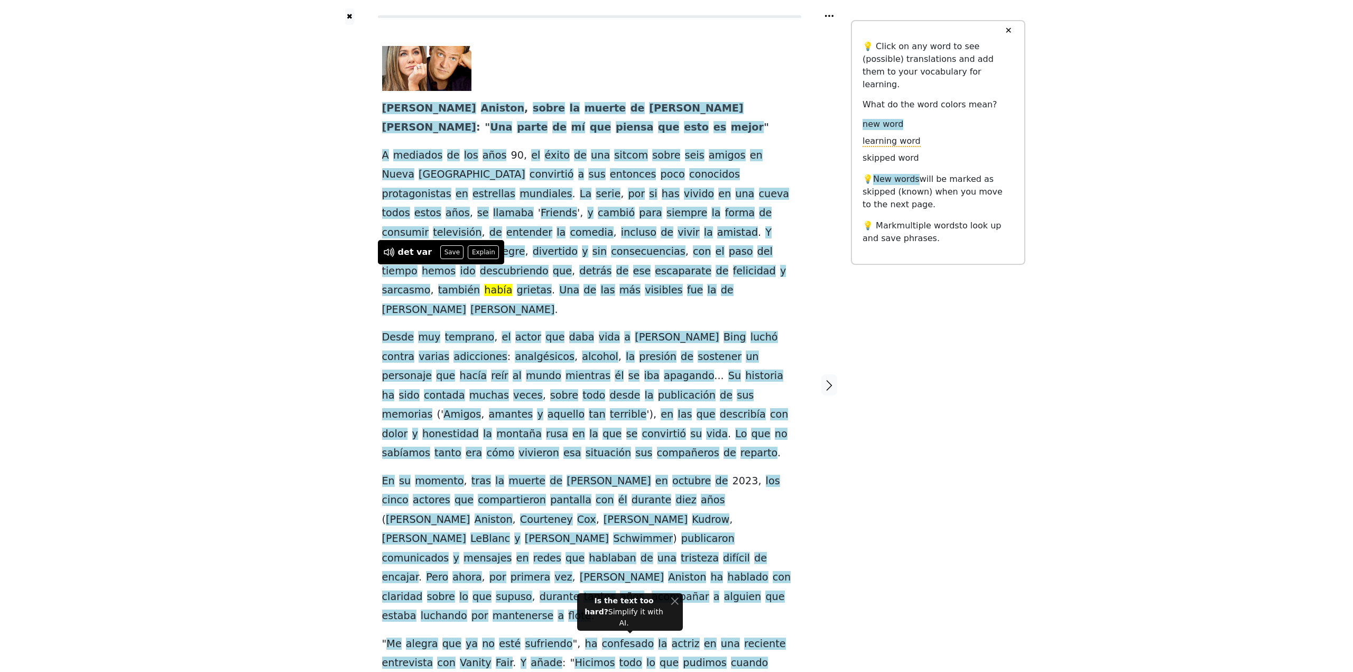
click at [1068, 422] on div "✖ [PERSON_NAME] , sobre la muerte de [PERSON_NAME] : " Una parte de mí que pien…" at bounding box center [676, 391] width 1353 height 782
click at [569, 331] on span "daba" at bounding box center [581, 337] width 25 height 13
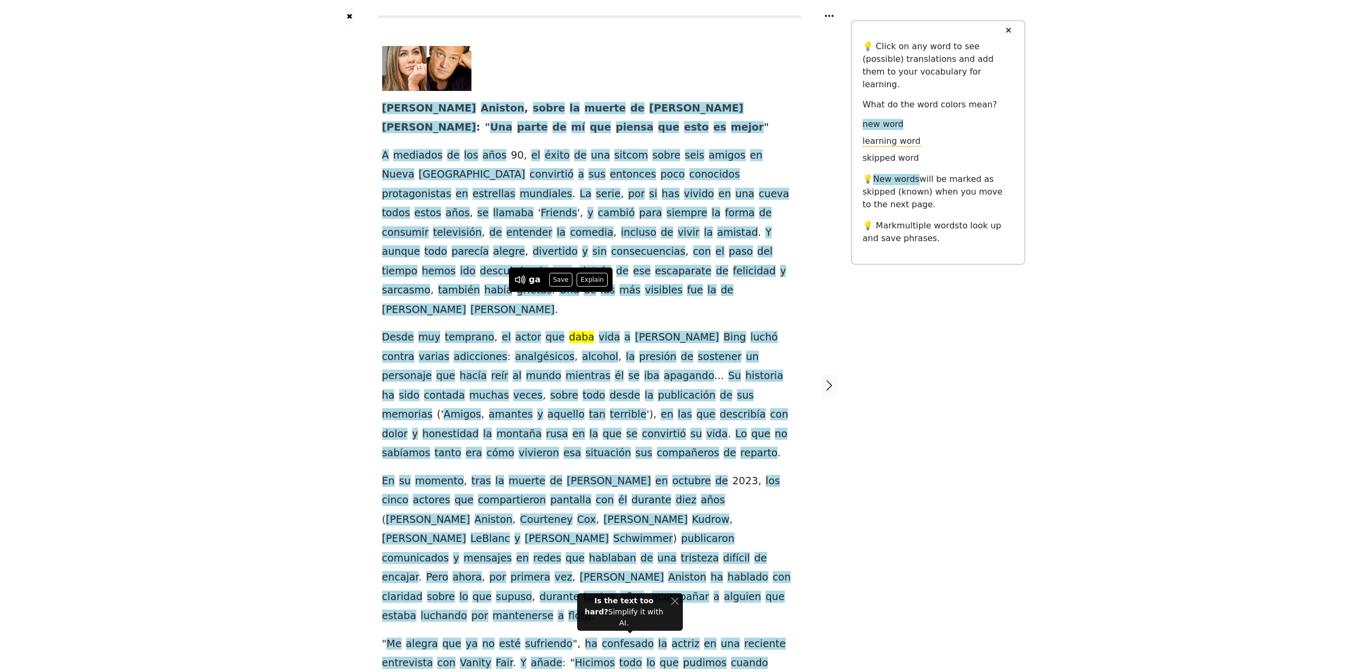
click at [1005, 398] on div "✖ [PERSON_NAME] , sobre la muerte de [PERSON_NAME] : " Una parte de mí que pien…" at bounding box center [677, 391] width 698 height 782
click at [751, 331] on span "luchó" at bounding box center [764, 337] width 27 height 13
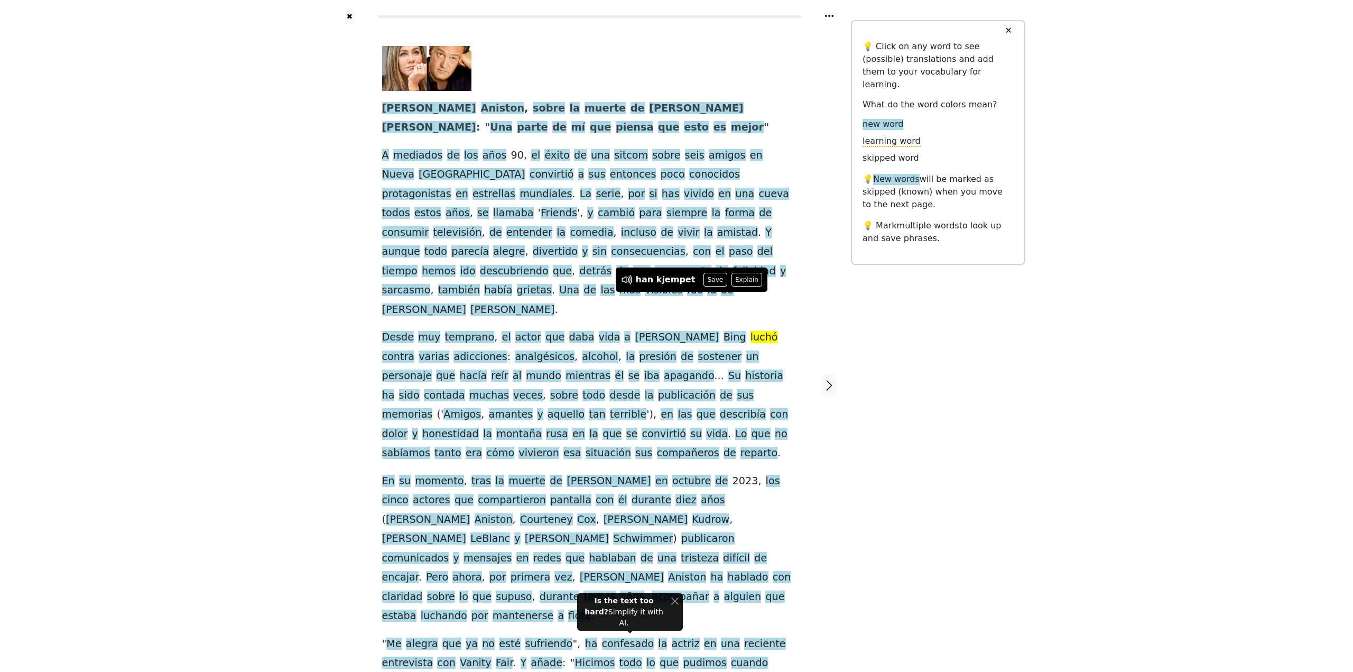
click at [1030, 397] on div "✖ [PERSON_NAME] , sobre la muerte de [PERSON_NAME] : " Una parte de mí que pien…" at bounding box center [676, 391] width 1353 height 782
click at [515, 351] on span "analgésicos" at bounding box center [545, 357] width 60 height 13
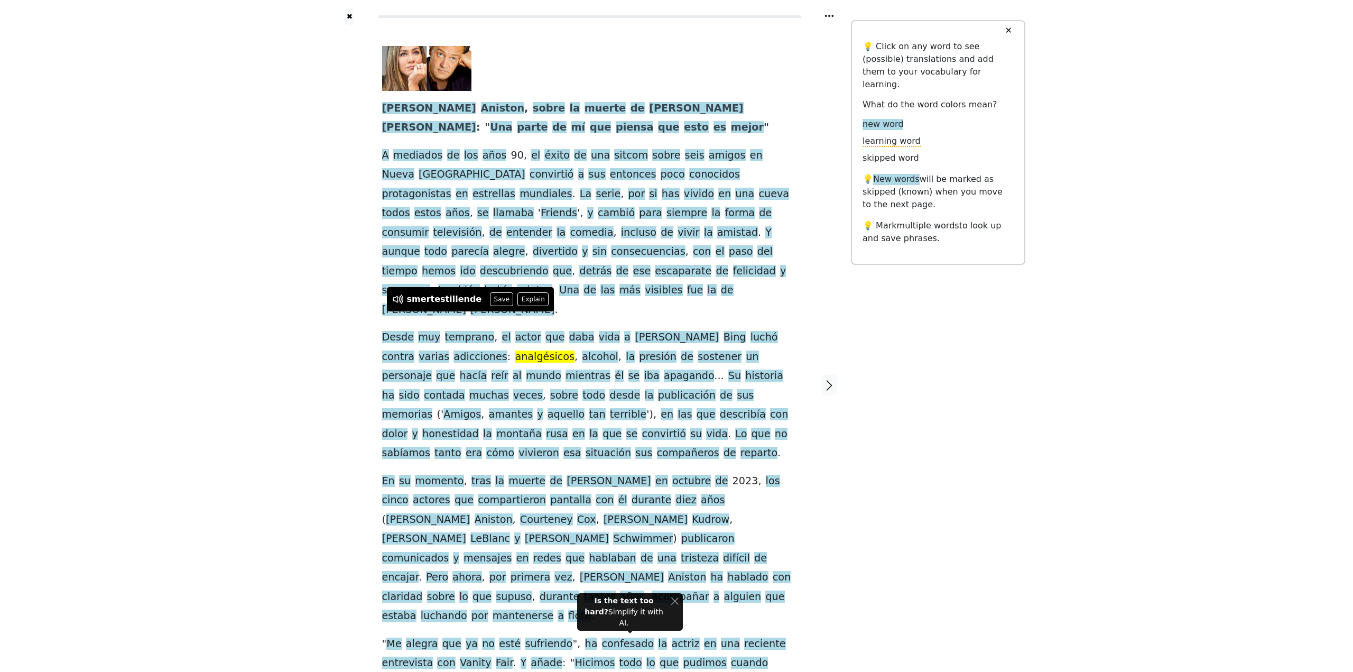
click at [296, 351] on div "✖ [PERSON_NAME] , sobre la muerte de [PERSON_NAME] : " Una parte de mí que pien…" at bounding box center [676, 391] width 1353 height 782
click at [639, 351] on span "presión" at bounding box center [658, 357] width 38 height 13
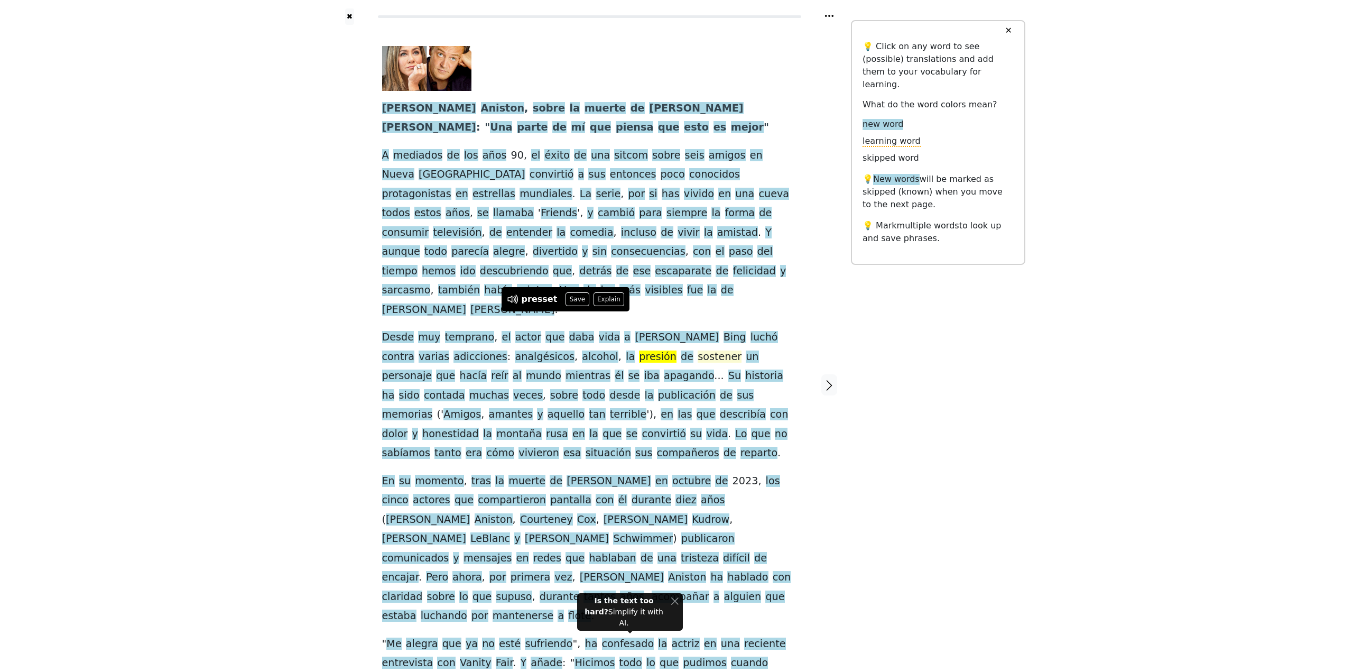
click at [698, 351] on span "sostener" at bounding box center [720, 357] width 44 height 13
click at [980, 374] on div "✖ [PERSON_NAME] , sobre la muerte de [PERSON_NAME] : " Una parte de mí que pien…" at bounding box center [677, 391] width 698 height 782
click at [509, 370] on span "reír" at bounding box center [499, 376] width 17 height 13
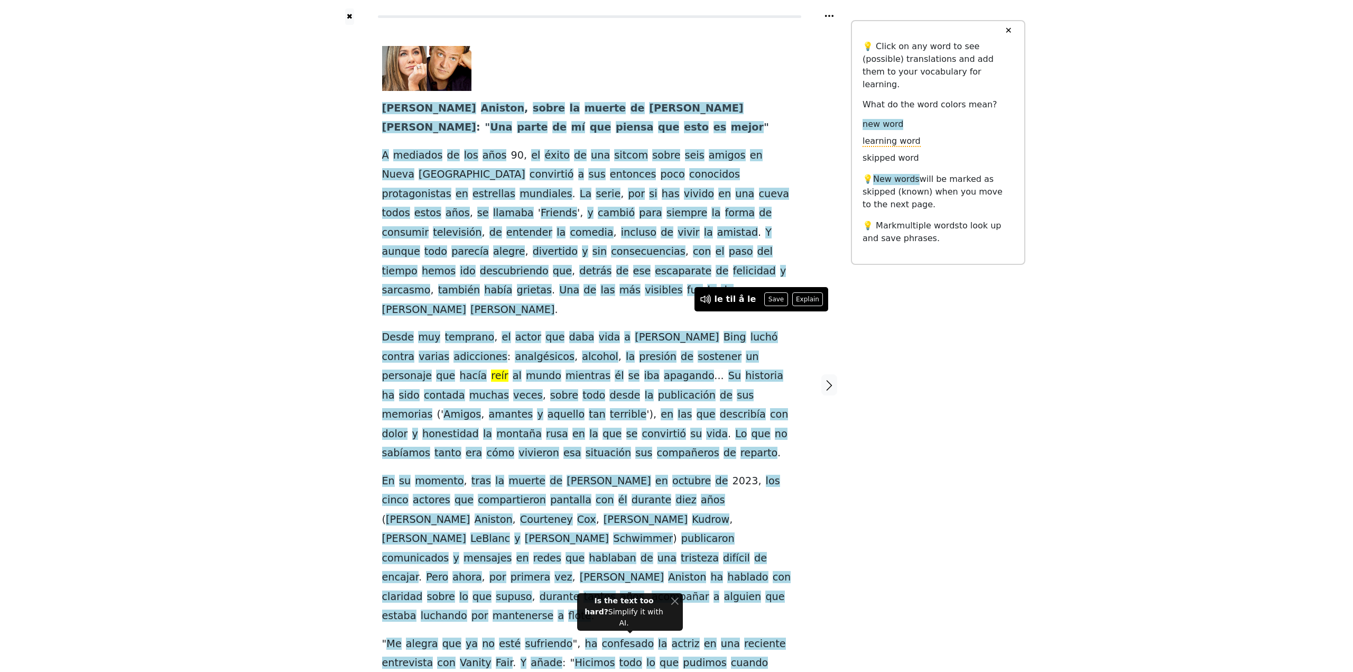
click at [938, 421] on div "✖ [PERSON_NAME] , sobre la muerte de [PERSON_NAME] : " Una parte de mí que pien…" at bounding box center [677, 391] width 698 height 782
click at [961, 434] on div "✖ [PERSON_NAME] , sobre la muerte de [PERSON_NAME] : " Una parte de mí que pien…" at bounding box center [677, 391] width 698 height 782
click at [566, 370] on span "mientras" at bounding box center [588, 376] width 45 height 13
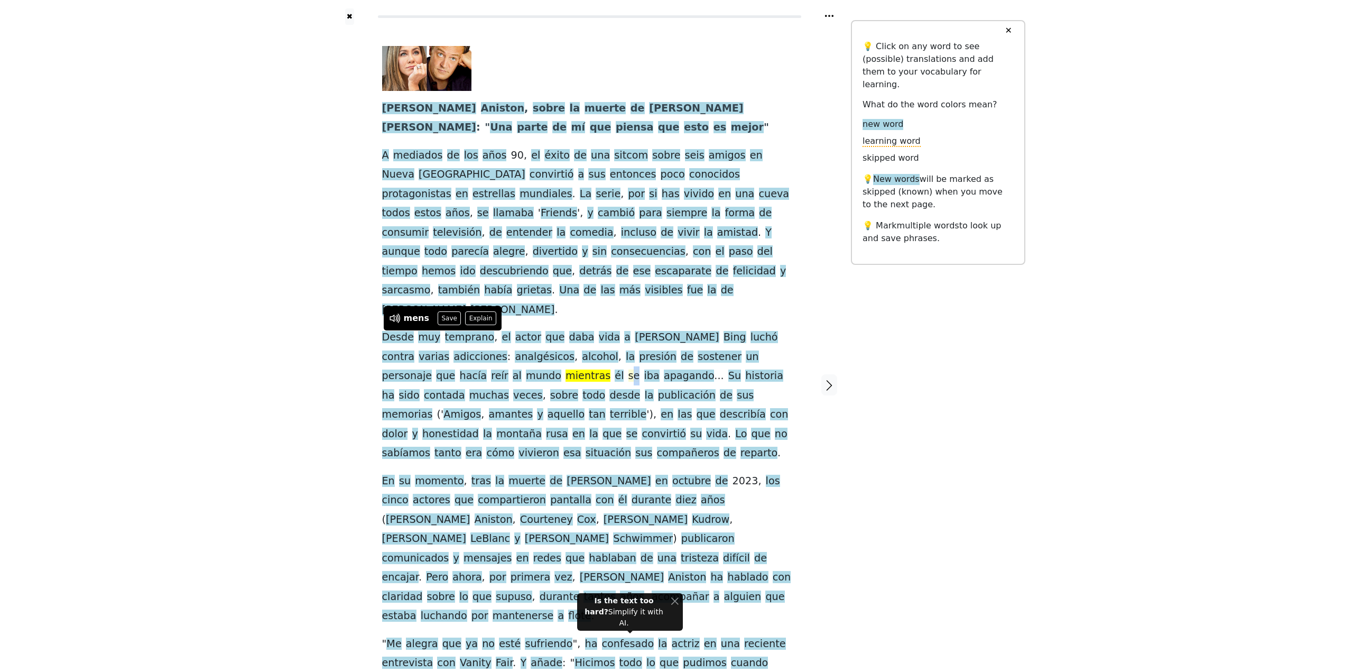
click at [629, 370] on span "se" at bounding box center [635, 376] width 12 height 13
drag, startPoint x: 461, startPoint y: 339, endPoint x: 548, endPoint y: 342, distance: 86.7
click at [548, 342] on div "[PERSON_NAME] , sobre la muerte de [PERSON_NAME] : " Una parte de mí que piensa…" at bounding box center [589, 369] width 415 height 646
click at [1022, 504] on div "✖ [PERSON_NAME] , sobre la muerte de [PERSON_NAME] : " Una parte de mí que pien…" at bounding box center [677, 391] width 698 height 782
click at [729, 370] on span "Su" at bounding box center [735, 376] width 13 height 13
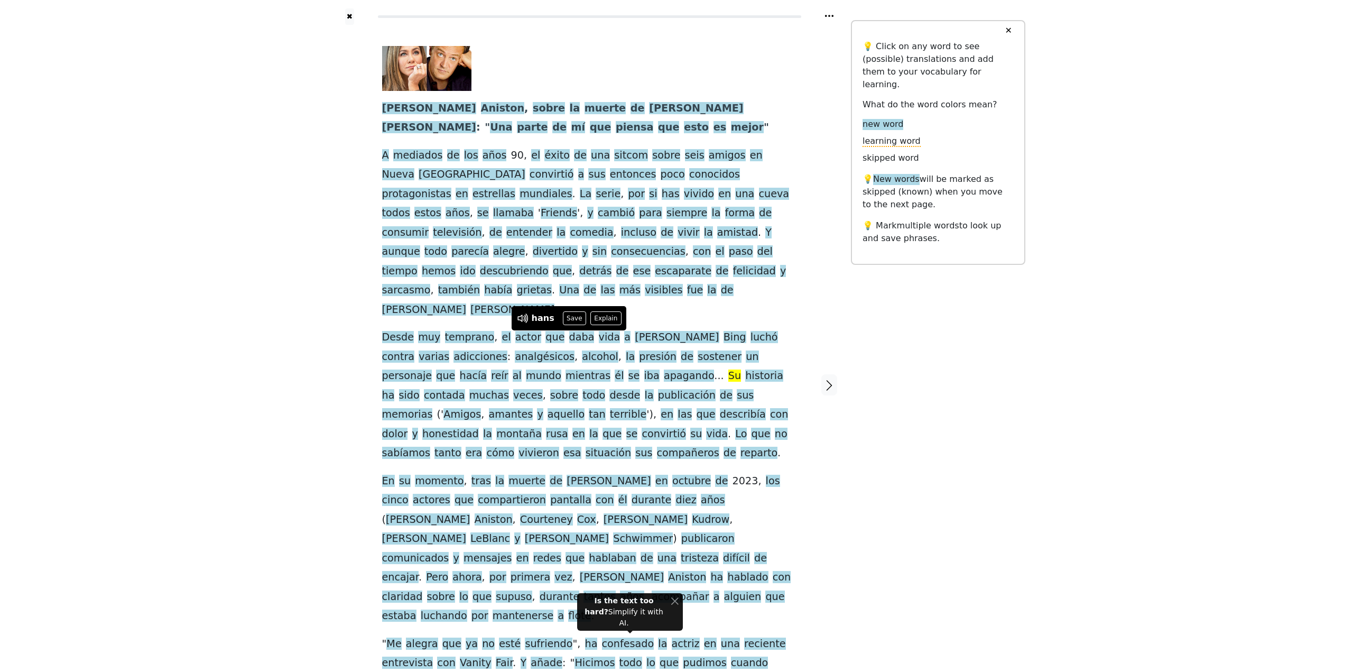
click at [965, 394] on div "✖ [PERSON_NAME] , sobre la muerte de [PERSON_NAME] : " Una parte de mí que pien…" at bounding box center [677, 391] width 698 height 782
click at [420, 389] on span "sido" at bounding box center [409, 395] width 21 height 13
click at [929, 386] on div "✖ [PERSON_NAME] , sobre la muerte de [PERSON_NAME] : " Una parte de mí que pien…" at bounding box center [677, 391] width 698 height 782
click at [937, 420] on div "✖ [PERSON_NAME] , sobre la muerte de [PERSON_NAME] : " Una parte de mí que pien…" at bounding box center [677, 391] width 698 height 782
click at [465, 389] on span "contada" at bounding box center [444, 395] width 41 height 13
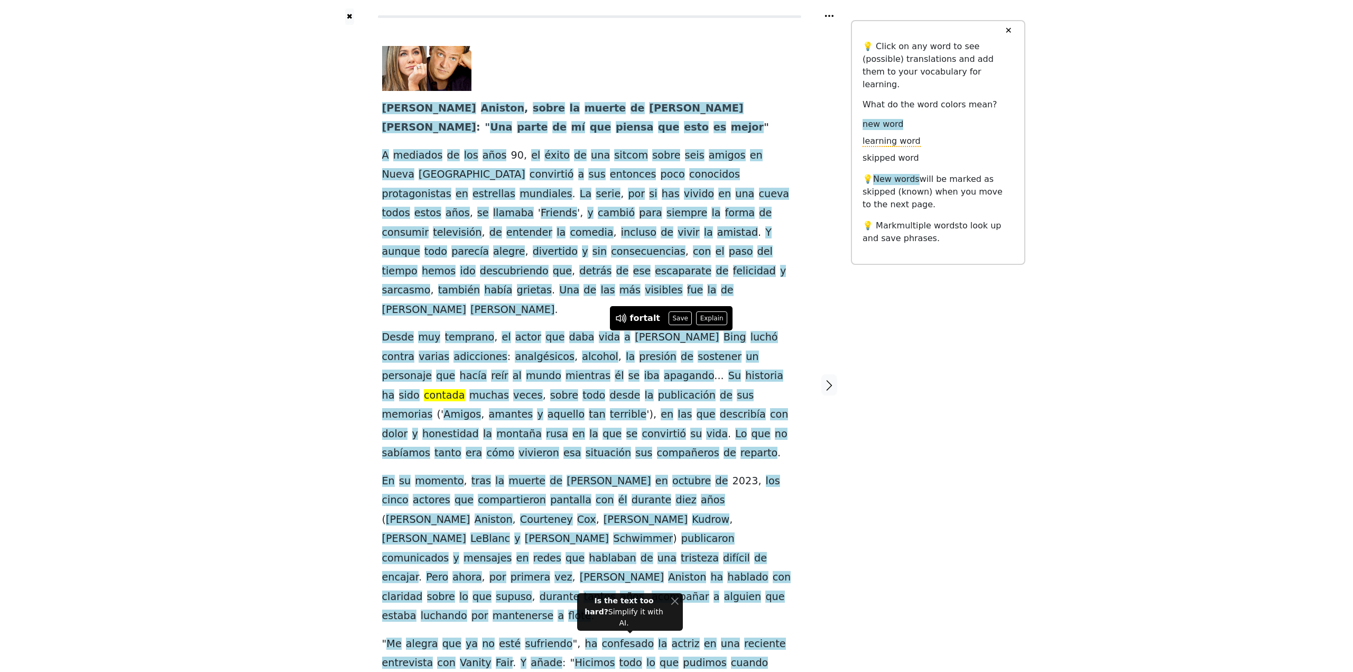
click at [890, 406] on div "✖ [PERSON_NAME] , sobre la muerte de [PERSON_NAME] : " Una parte de mí que pien…" at bounding box center [677, 391] width 698 height 782
click at [701, 319] on button "Explain" at bounding box center [711, 318] width 31 height 14
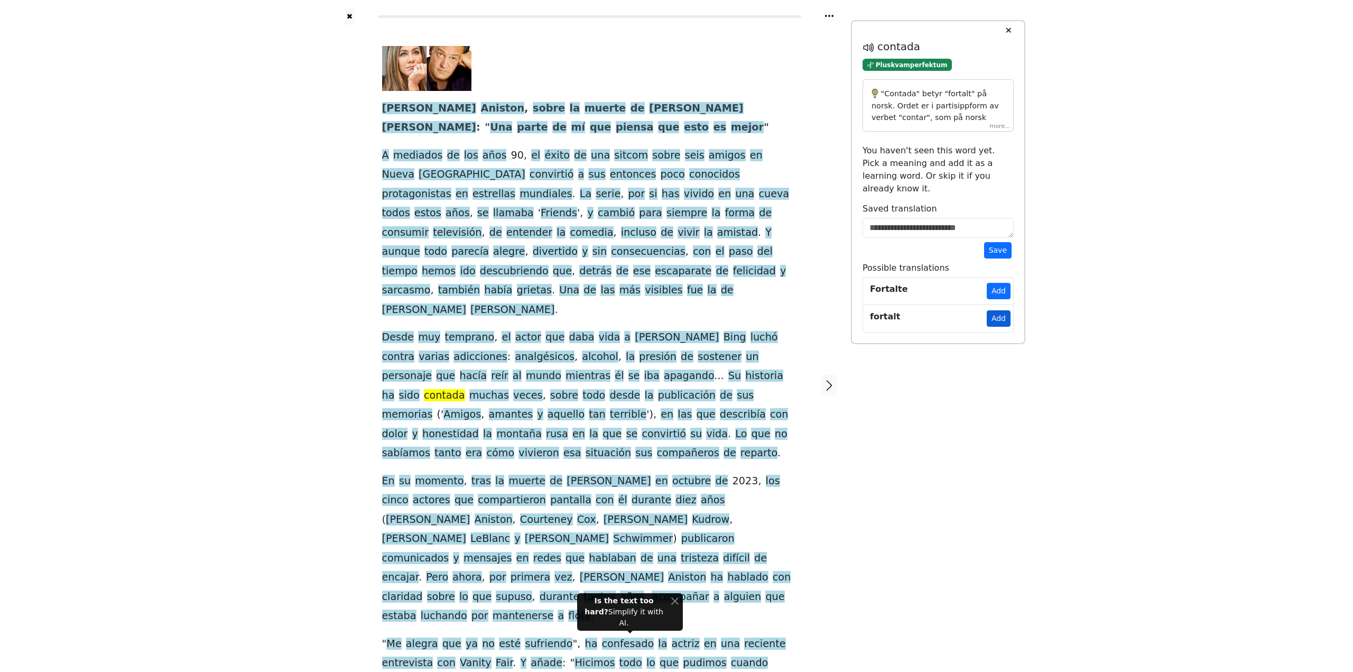
click at [1001, 311] on button "Add" at bounding box center [999, 318] width 24 height 16
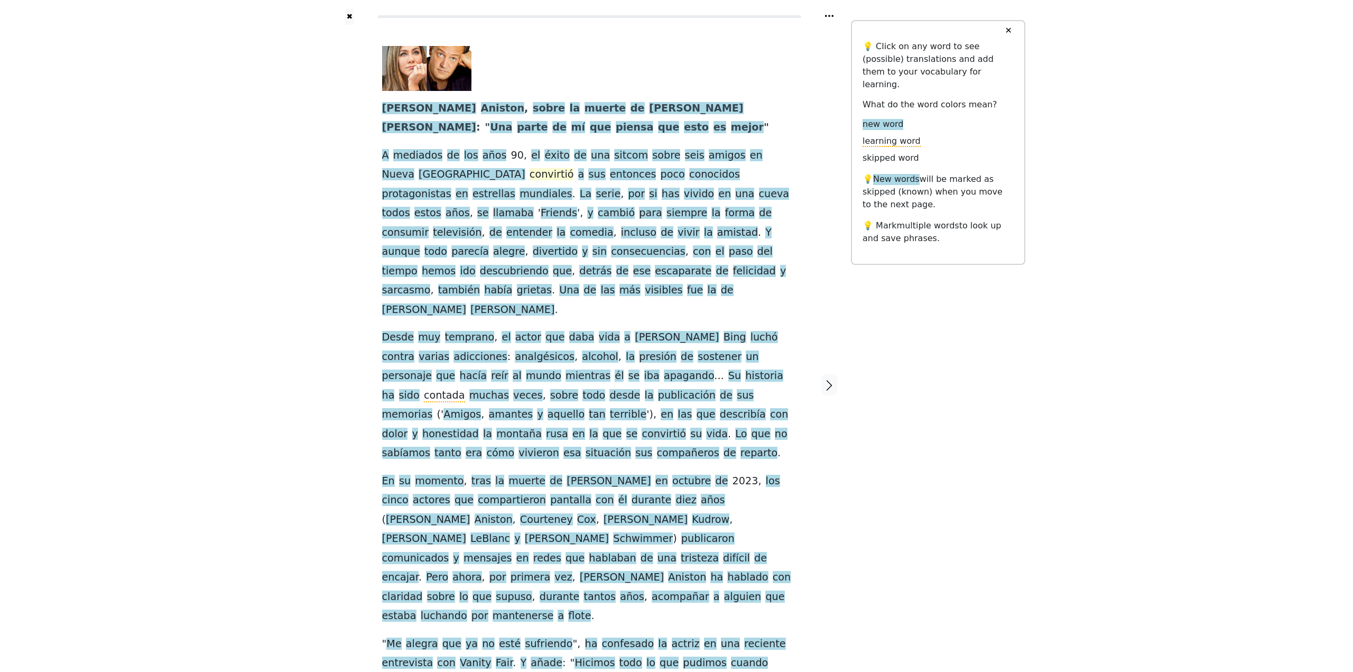
click at [530, 179] on span "convirtió" at bounding box center [552, 174] width 44 height 13
click at [421, 156] on button "Save" at bounding box center [427, 156] width 23 height 14
click at [689, 177] on span "conocidos" at bounding box center [714, 174] width 51 height 13
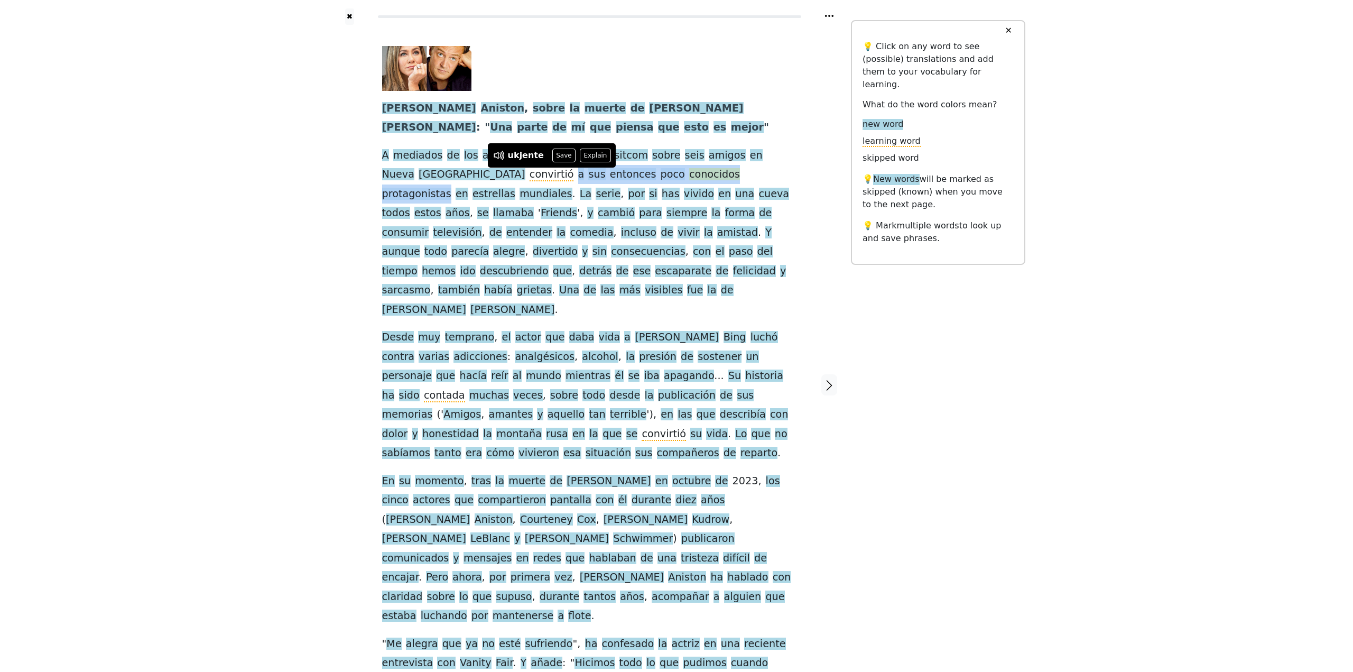
drag, startPoint x: 425, startPoint y: 177, endPoint x: 635, endPoint y: 181, distance: 209.9
click at [635, 181] on div "[PERSON_NAME] , sobre la muerte de [PERSON_NAME] : " Una parte de mí que piensa…" at bounding box center [589, 369] width 415 height 646
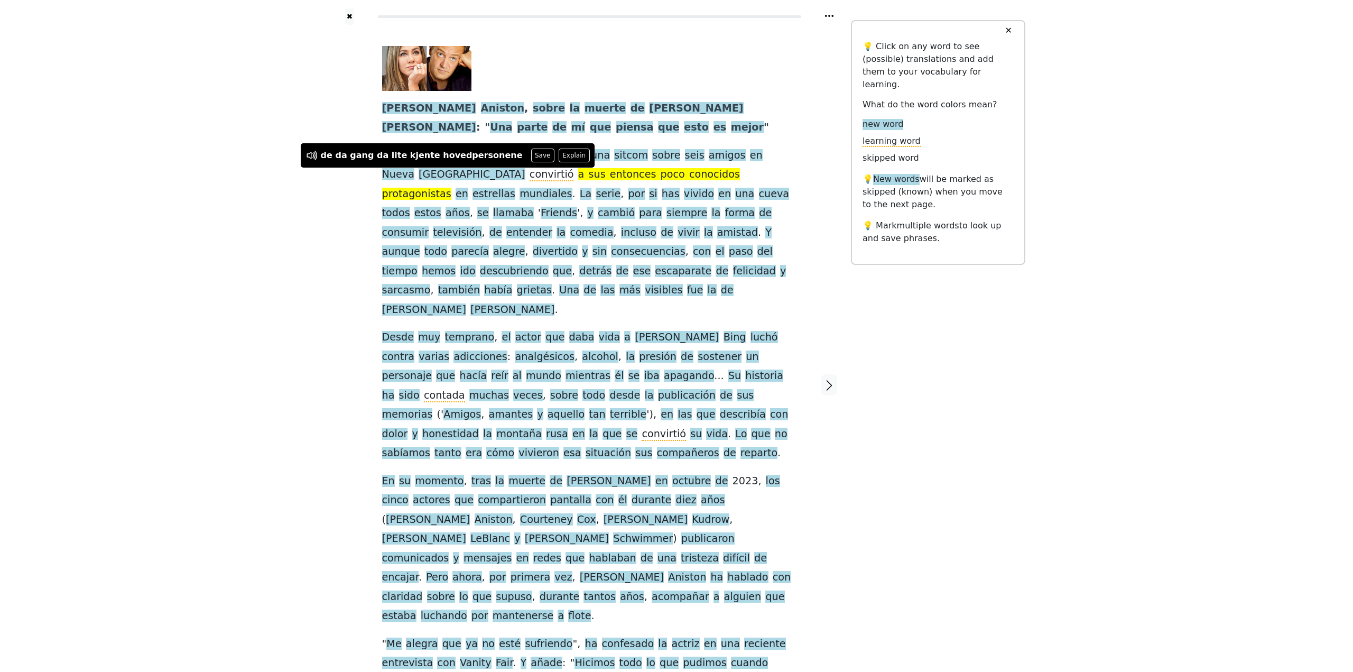
click at [1020, 395] on div "✖ [PERSON_NAME] , sobre la muerte de [PERSON_NAME] : " Una parte de mí que pien…" at bounding box center [677, 391] width 698 height 782
click at [938, 390] on div "✖ [PERSON_NAME] , sobre la muerte de [PERSON_NAME] : " Una parte de mí que pien…" at bounding box center [677, 391] width 698 height 782
click at [689, 176] on span "conocidos" at bounding box center [714, 174] width 51 height 13
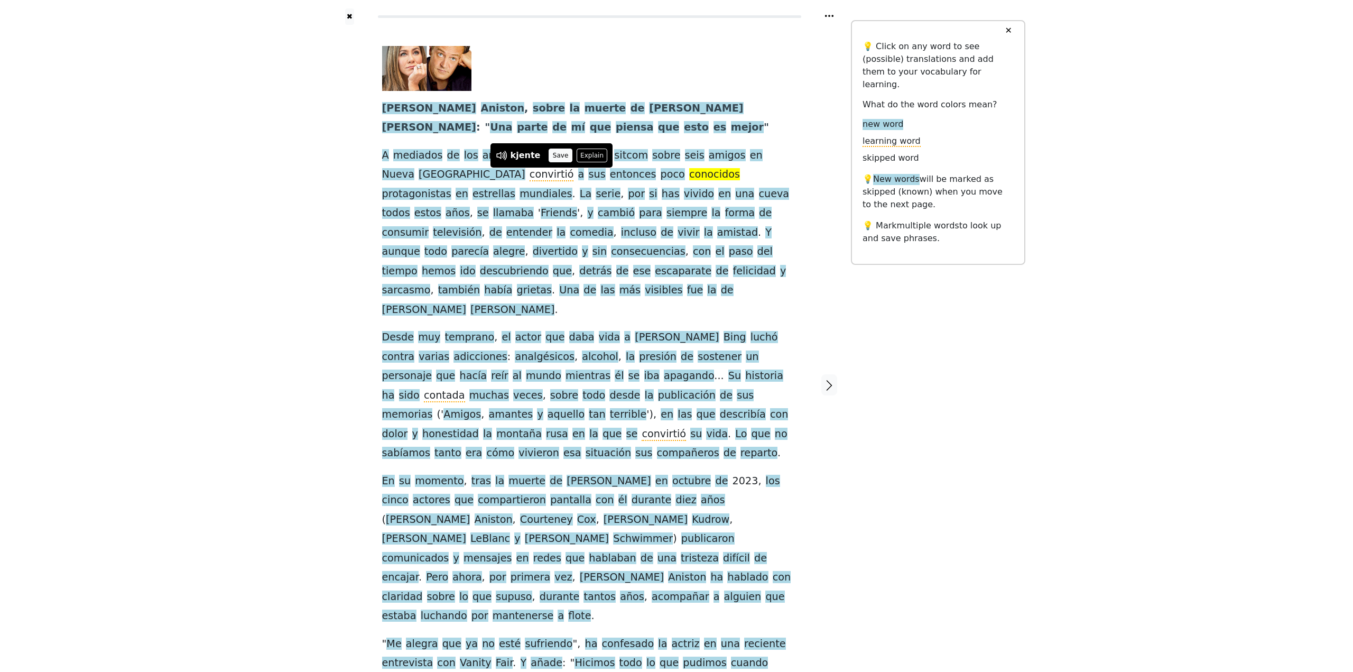
click at [555, 156] on button "Save" at bounding box center [560, 156] width 23 height 14
click at [971, 418] on div "✖ [PERSON_NAME] , sobre la muerte de [PERSON_NAME] : " Una parte de mí que pien…" at bounding box center [677, 391] width 698 height 782
click at [684, 191] on span "vivido" at bounding box center [699, 194] width 30 height 13
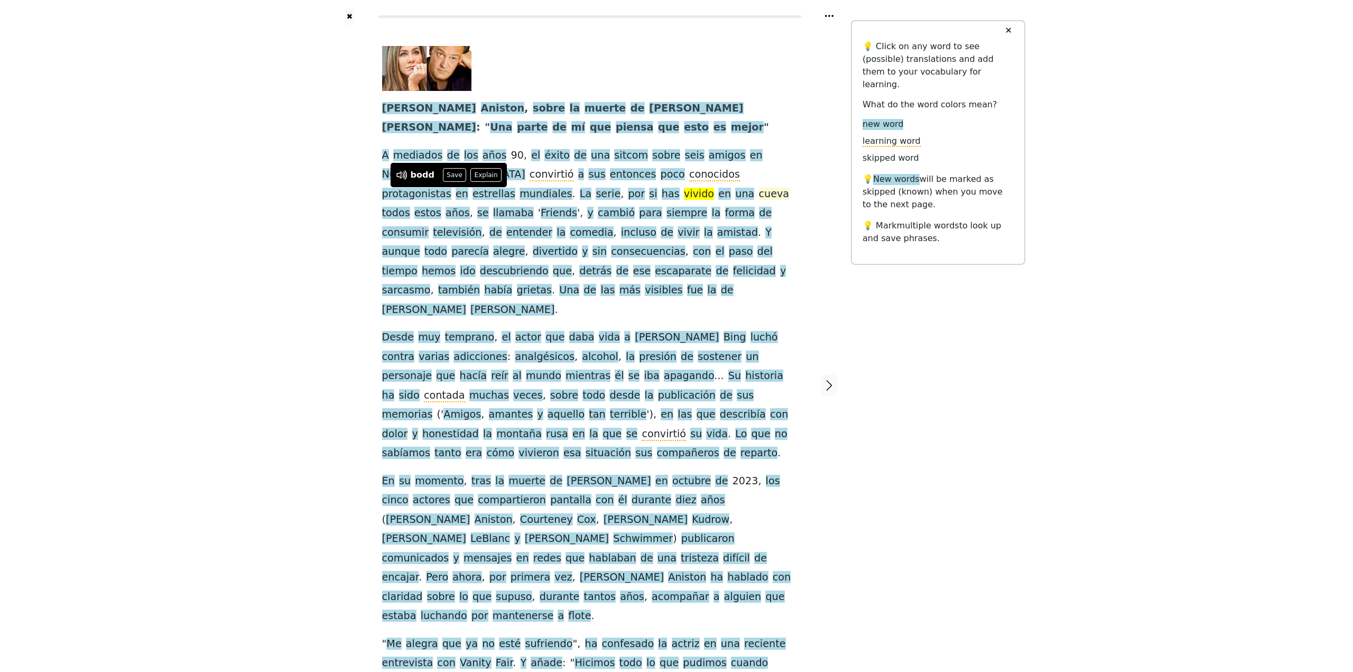
click at [759, 198] on span "cueva" at bounding box center [774, 194] width 31 height 13
click at [515, 178] on button "Save" at bounding box center [518, 175] width 23 height 14
click at [717, 236] on span "amistad" at bounding box center [737, 232] width 41 height 13
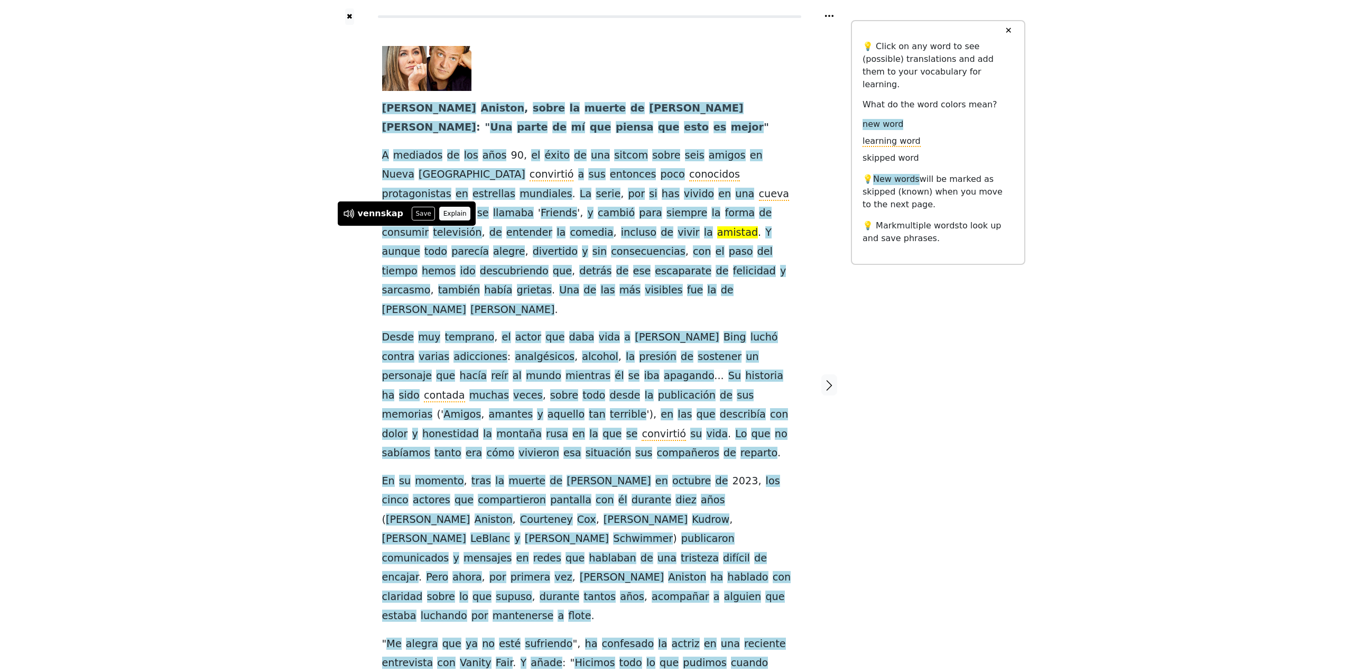
click at [443, 215] on button "Explain" at bounding box center [454, 214] width 31 height 14
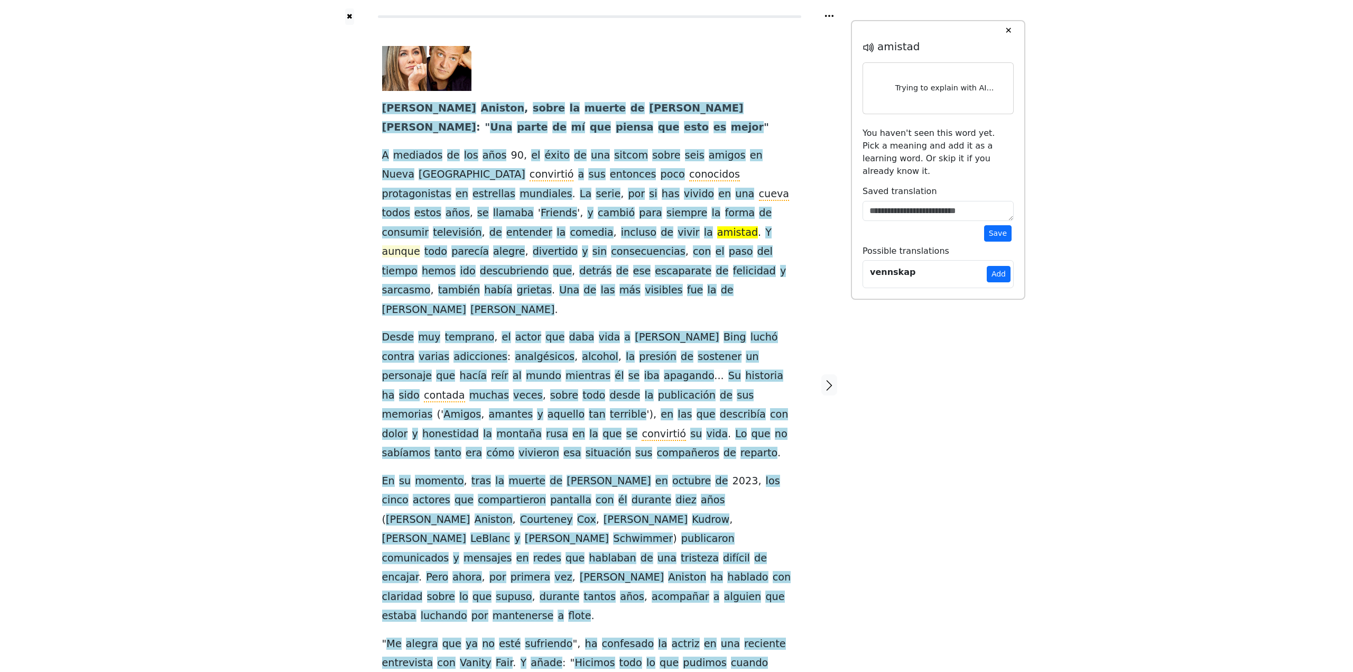
click at [420, 245] on span "aunque" at bounding box center [401, 251] width 38 height 13
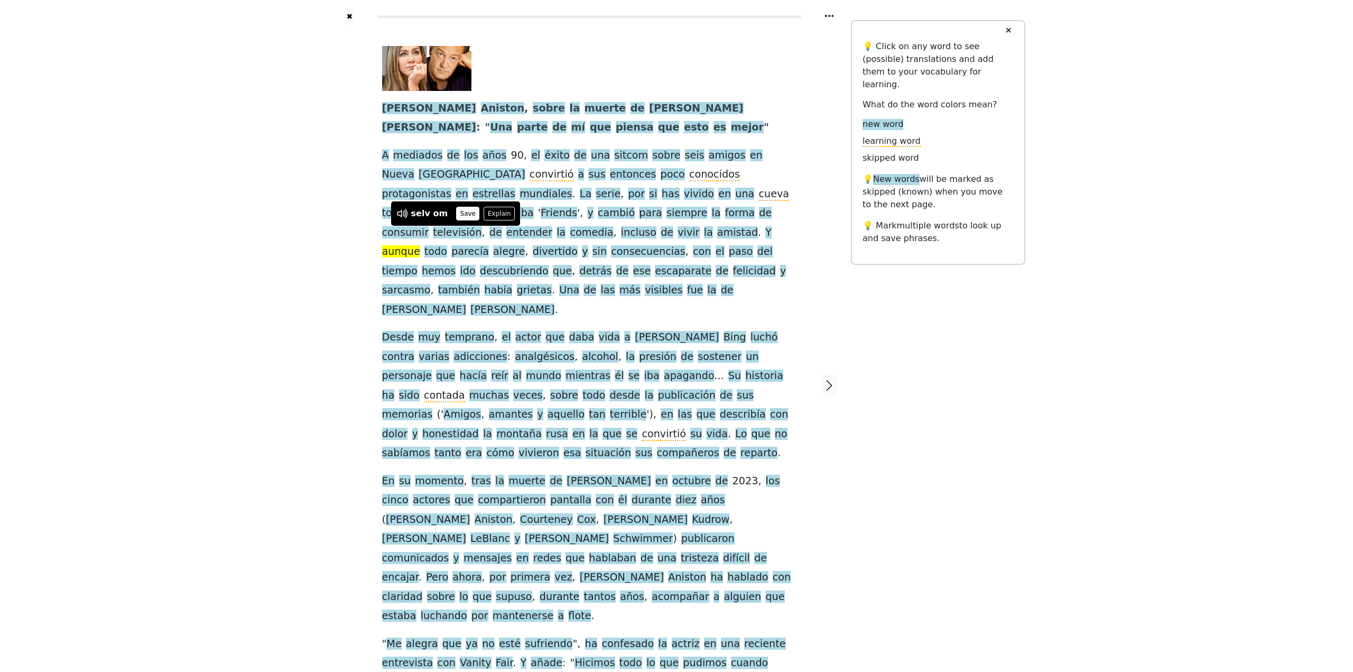
click at [459, 217] on button "Save" at bounding box center [467, 214] width 23 height 14
click at [717, 233] on span "amistad" at bounding box center [737, 232] width 41 height 13
click at [412, 210] on button "Save" at bounding box center [423, 214] width 23 height 14
click at [978, 368] on div "✖ [PERSON_NAME] , sobre la muerte de [PERSON_NAME] : " Una parte de mí que pien…" at bounding box center [677, 391] width 698 height 782
click at [489, 245] on span "parecía" at bounding box center [470, 251] width 38 height 13
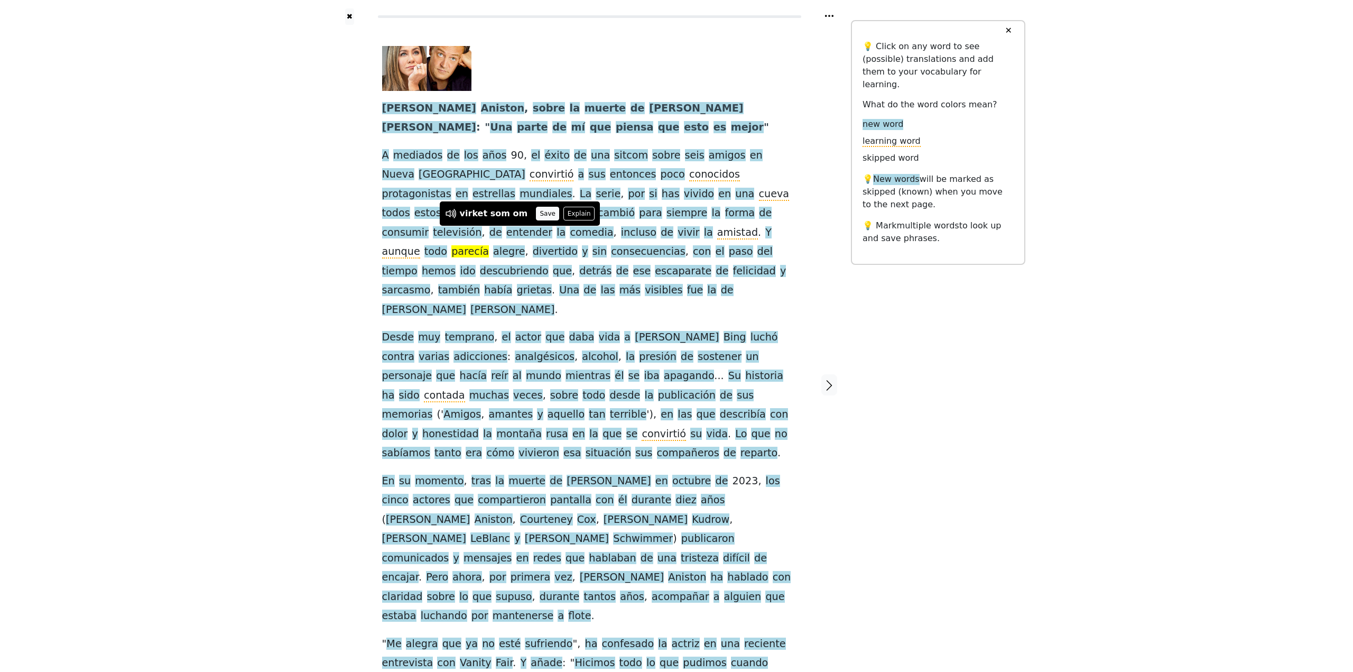
click at [537, 212] on button "Save" at bounding box center [547, 214] width 23 height 14
click at [915, 410] on div "✖ [PERSON_NAME] , sobre la muerte de [PERSON_NAME] : " Una parte de mí que pien…" at bounding box center [677, 391] width 698 height 782
click at [525, 245] on span "alegre" at bounding box center [509, 251] width 32 height 13
click at [550, 214] on button "Save" at bounding box center [554, 214] width 23 height 14
click at [924, 415] on div "✖ [PERSON_NAME] , sobre la muerte de [PERSON_NAME] : " Una parte de mí que pien…" at bounding box center [677, 391] width 698 height 782
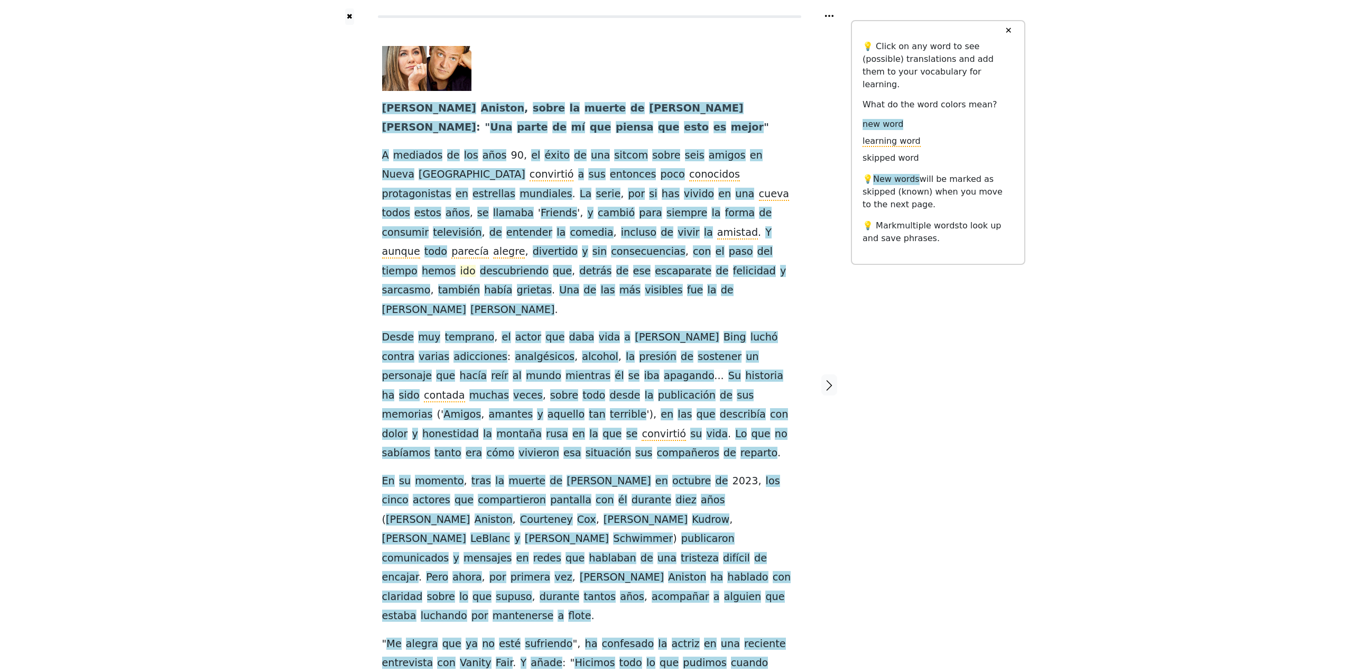
click at [460, 265] on span "ido" at bounding box center [467, 271] width 15 height 13
click at [455, 233] on button "Save" at bounding box center [460, 233] width 23 height 14
click at [902, 393] on div "✖ [PERSON_NAME] , sobre la muerte de [PERSON_NAME] : " Una parte de mí que pien…" at bounding box center [677, 391] width 698 height 782
click at [579, 265] on span "detrás" at bounding box center [595, 271] width 32 height 13
click at [577, 234] on button "Save" at bounding box center [578, 233] width 23 height 14
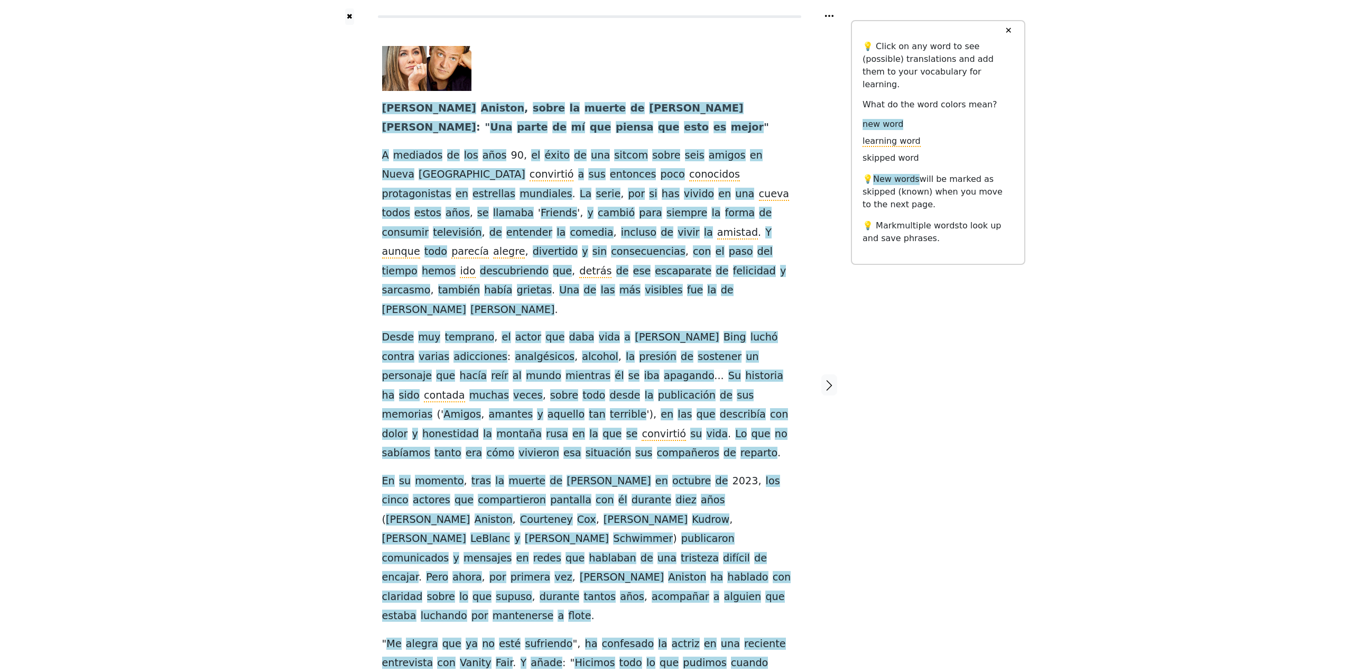
click at [928, 427] on div "✖ [PERSON_NAME] , sobre la muerte de [PERSON_NAME] : " Una parte de mí que pien…" at bounding box center [677, 391] width 698 height 782
click at [656, 265] on span "escaparate" at bounding box center [683, 271] width 57 height 13
click at [1012, 319] on div "✖ [PERSON_NAME] , sobre la muerte de [PERSON_NAME] : " Una parte de mí que pien…" at bounding box center [677, 391] width 698 height 782
click at [1006, 432] on div "✖ [PERSON_NAME] , sobre la muerte de [PERSON_NAME] : " Una parte de mí que pien…" at bounding box center [677, 391] width 698 height 782
click at [1018, 459] on div "✖ [PERSON_NAME] , sobre la muerte de [PERSON_NAME] : " Una parte de mí que pien…" at bounding box center [677, 391] width 698 height 782
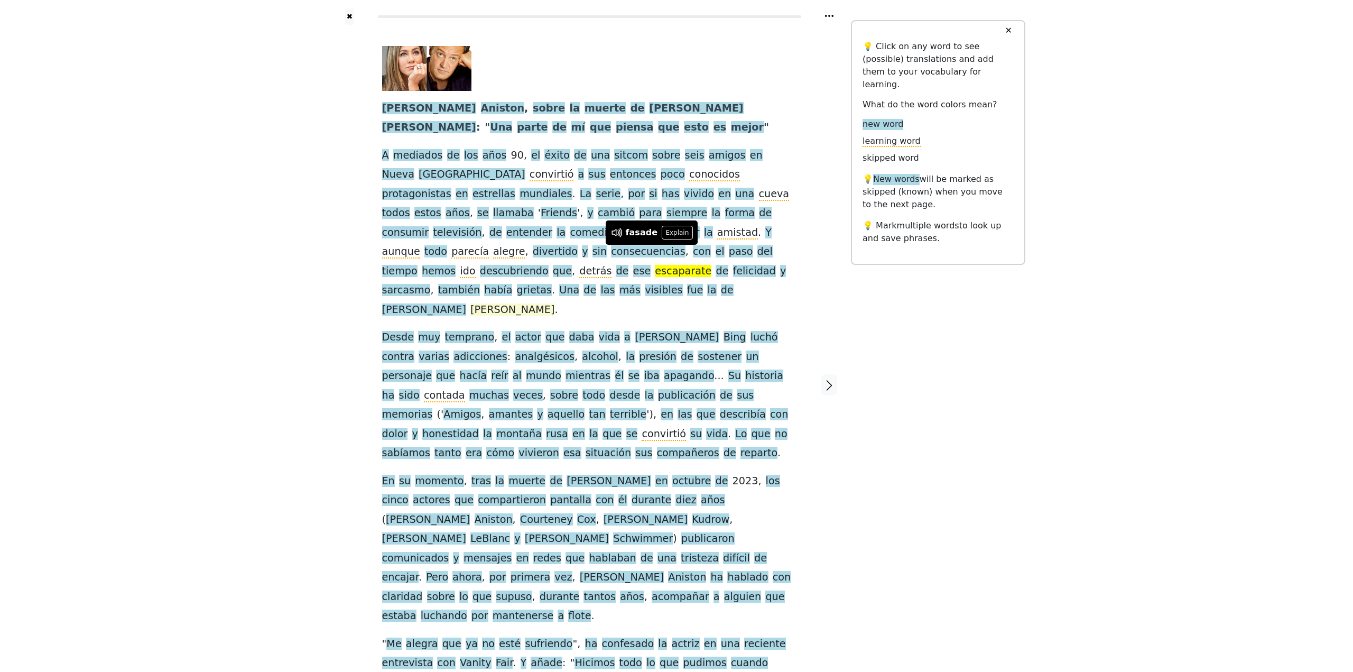
click at [555, 303] on span "[PERSON_NAME]" at bounding box center [513, 309] width 84 height 13
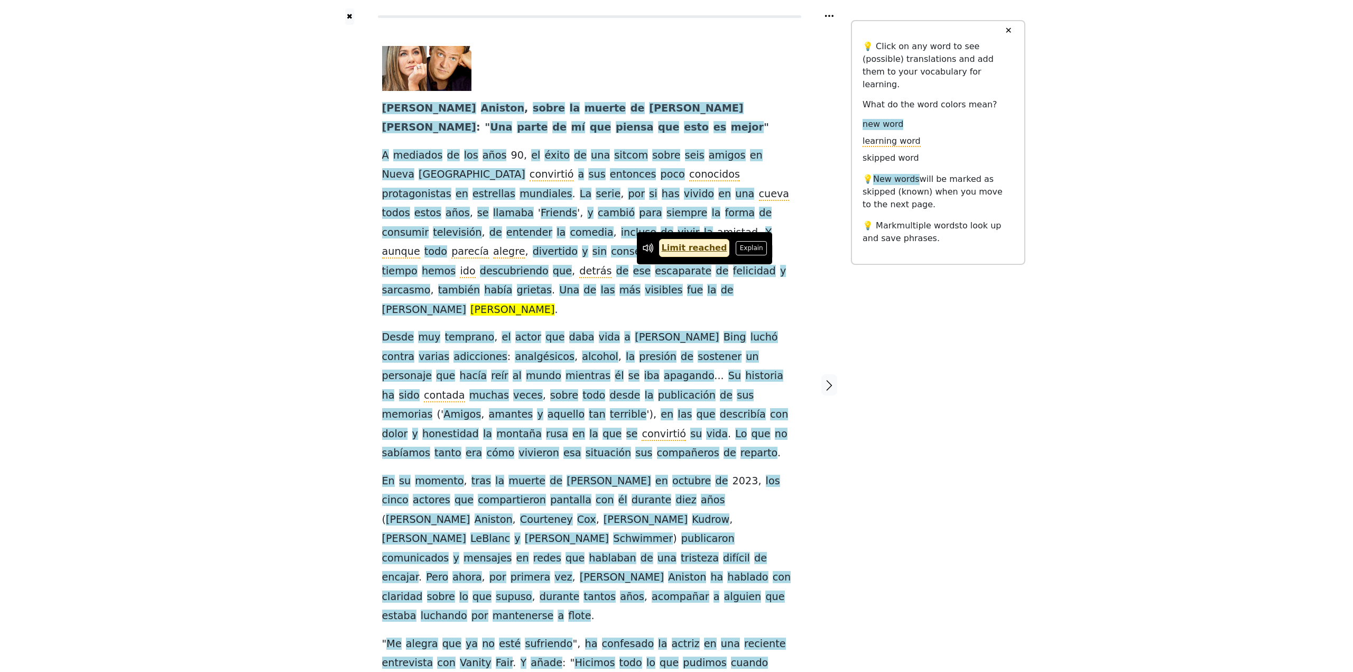
click at [1001, 324] on div "✖ [PERSON_NAME] , sobre la muerte de [PERSON_NAME] : " Una parte de mí que pien…" at bounding box center [677, 391] width 698 height 782
click at [330, 271] on div at bounding box center [350, 385] width 44 height 720
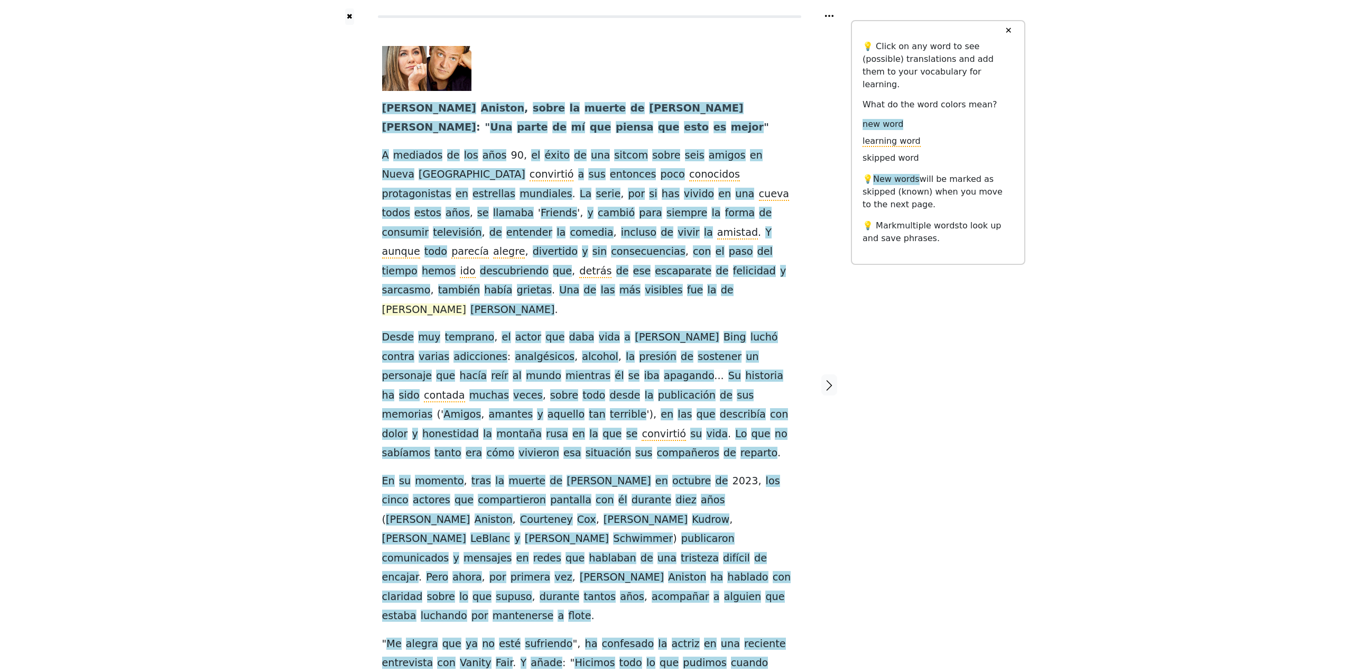
click at [466, 303] on span "[PERSON_NAME]" at bounding box center [424, 309] width 84 height 13
click at [644, 246] on link "Limit reached" at bounding box center [659, 248] width 71 height 18
click at [962, 435] on div "✖ [PERSON_NAME] , sobre la muerte de [PERSON_NAME] : " Una parte de mí que pien…" at bounding box center [677, 391] width 698 height 782
click at [835, 379] on icon "button" at bounding box center [829, 385] width 13 height 13
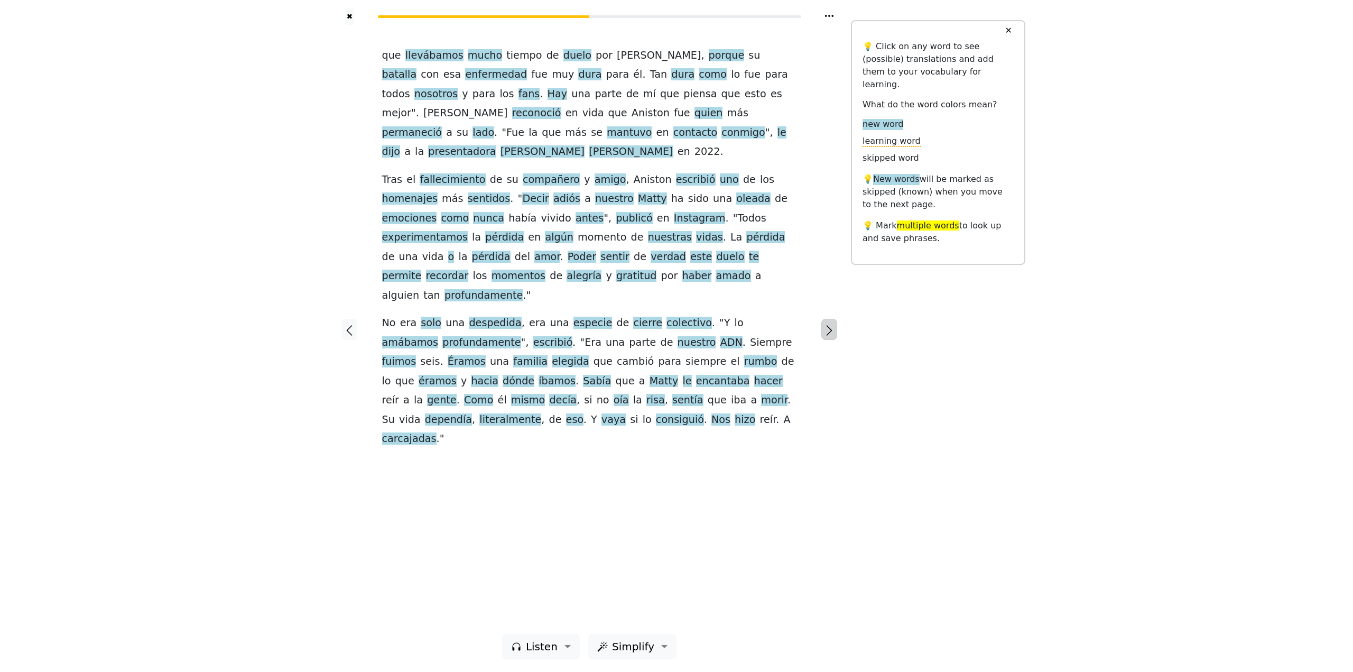
click at [826, 333] on icon "button" at bounding box center [829, 330] width 13 height 13
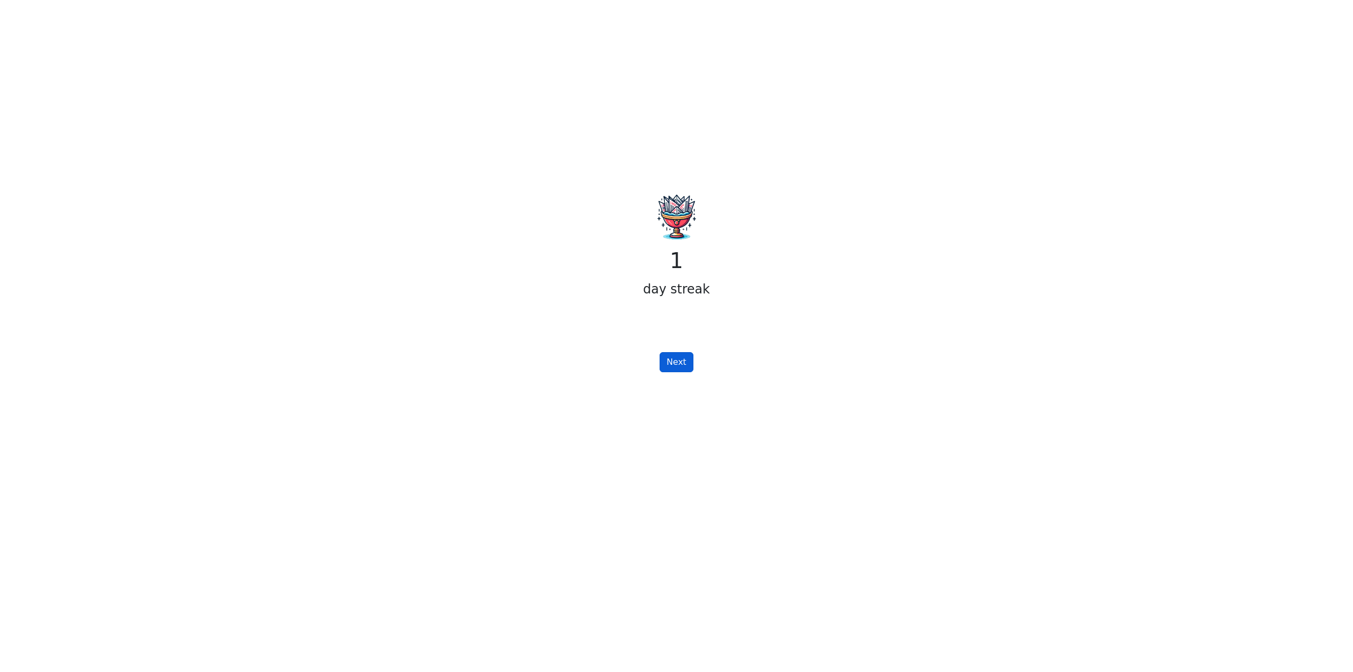
click at [667, 364] on button "Next" at bounding box center [676, 362] width 33 height 20
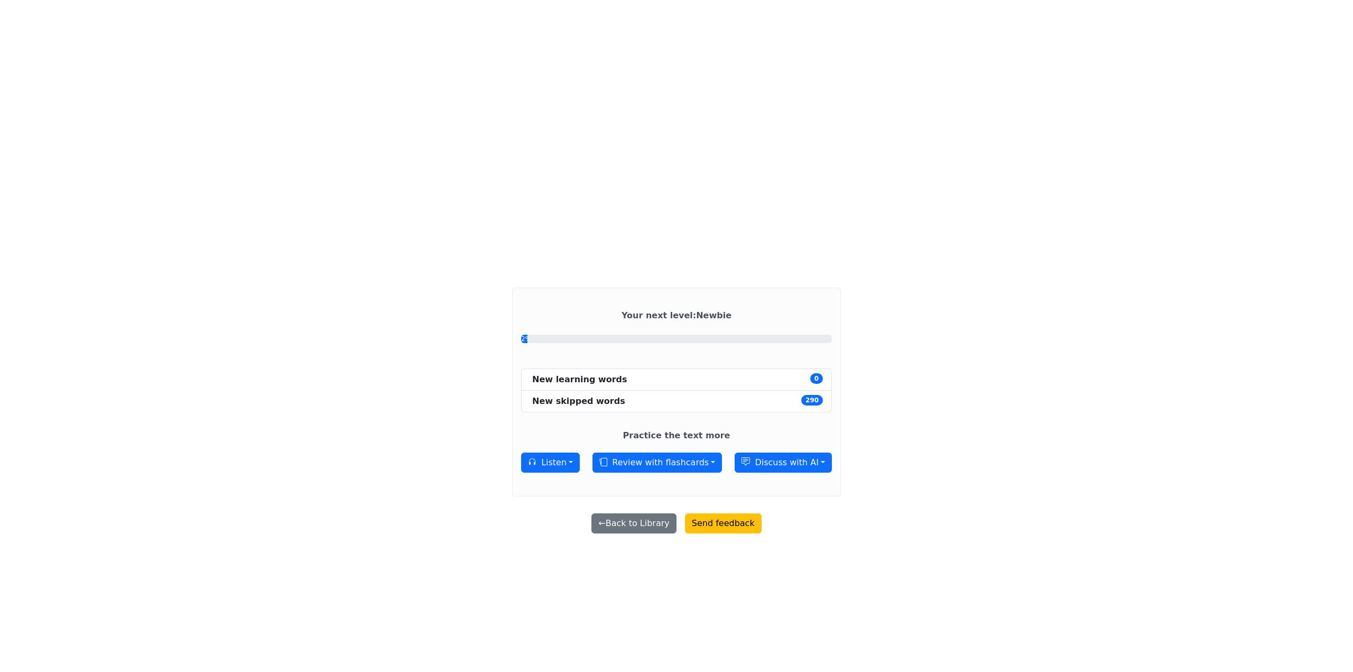
click at [961, 372] on div "Your next level : Newbie 2% New learning words 0 New skipped words 290 Practice…" at bounding box center [676, 406] width 685 height 254
click at [1100, 377] on div "Your next level : Newbie 60% New learning words 0 New skipped words 290 Practic…" at bounding box center [676, 269] width 1353 height 538
